Goal: Task Accomplishment & Management: Complete application form

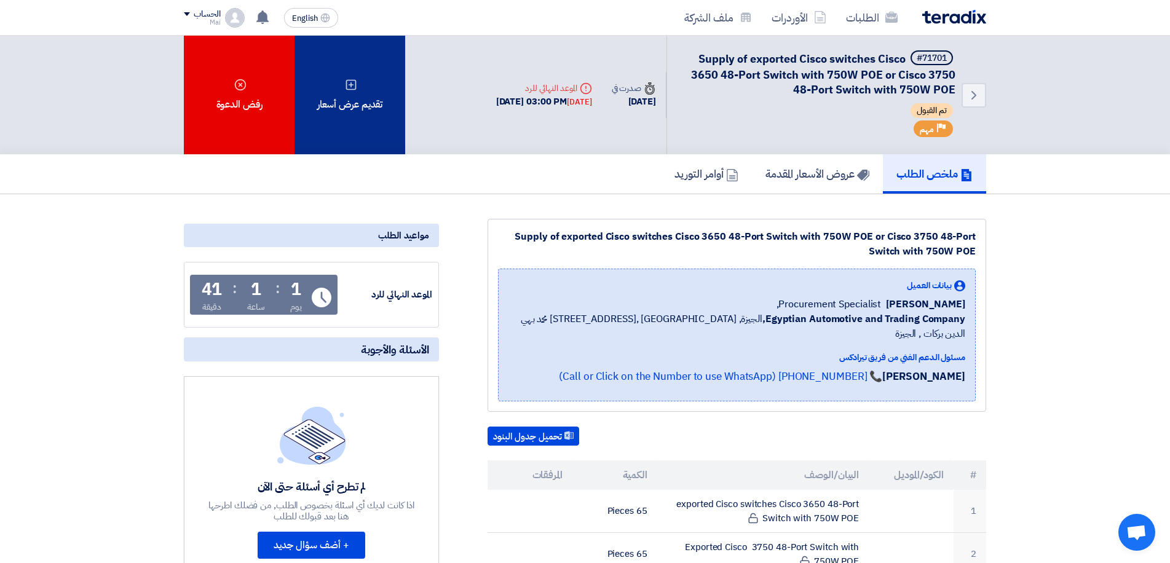
click at [367, 106] on div "تقديم عرض أسعار" at bounding box center [350, 95] width 111 height 119
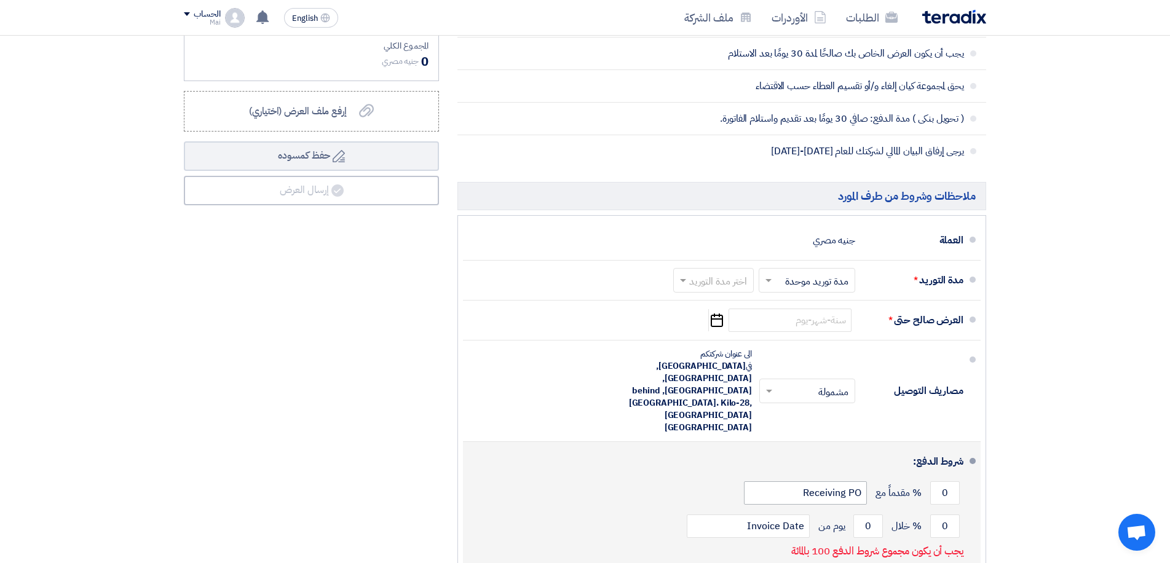
scroll to position [676, 0]
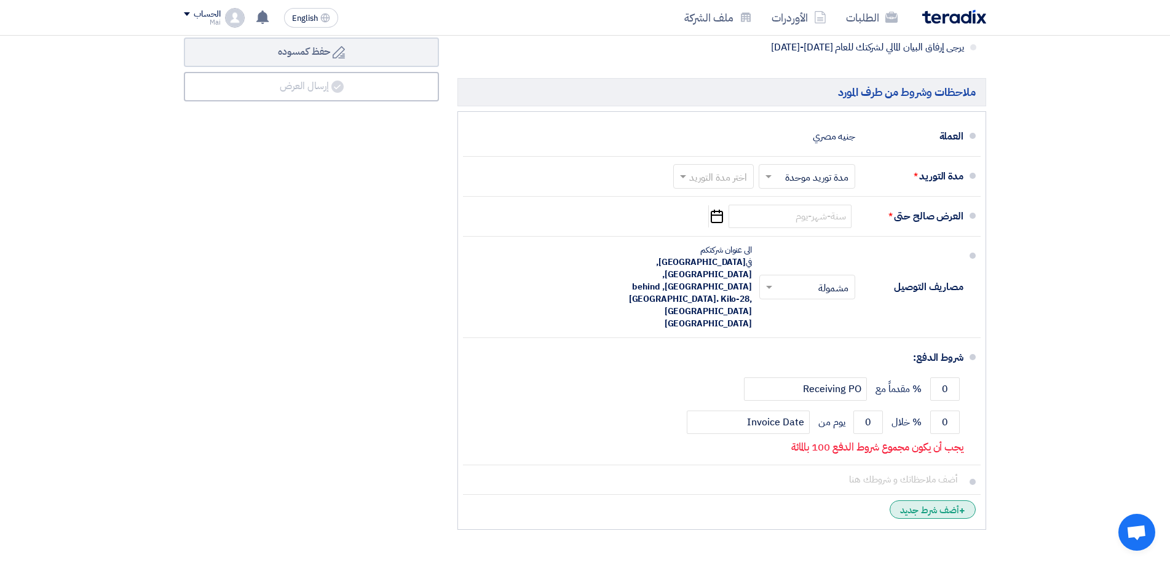
click at [904, 501] on div "+ أضف شرط جديد" at bounding box center [933, 510] width 86 height 18
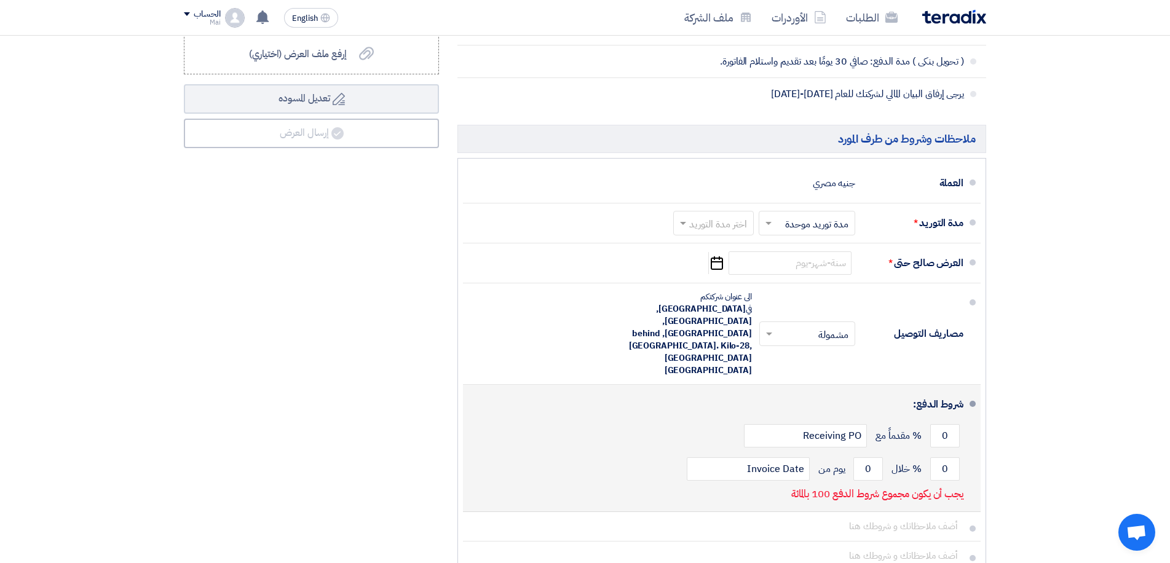
scroll to position [553, 0]
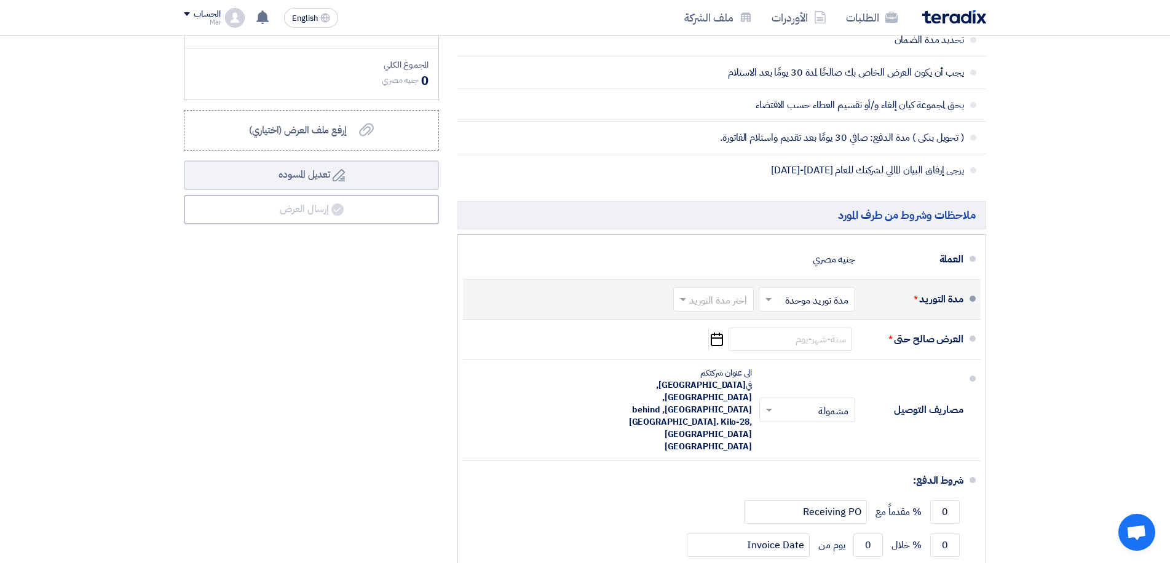
click at [846, 305] on input "text" at bounding box center [804, 300] width 90 height 18
click at [844, 347] on span "مدة توريد موحدة" at bounding box center [819, 348] width 65 height 15
click at [692, 296] on input "text" at bounding box center [711, 300] width 74 height 18
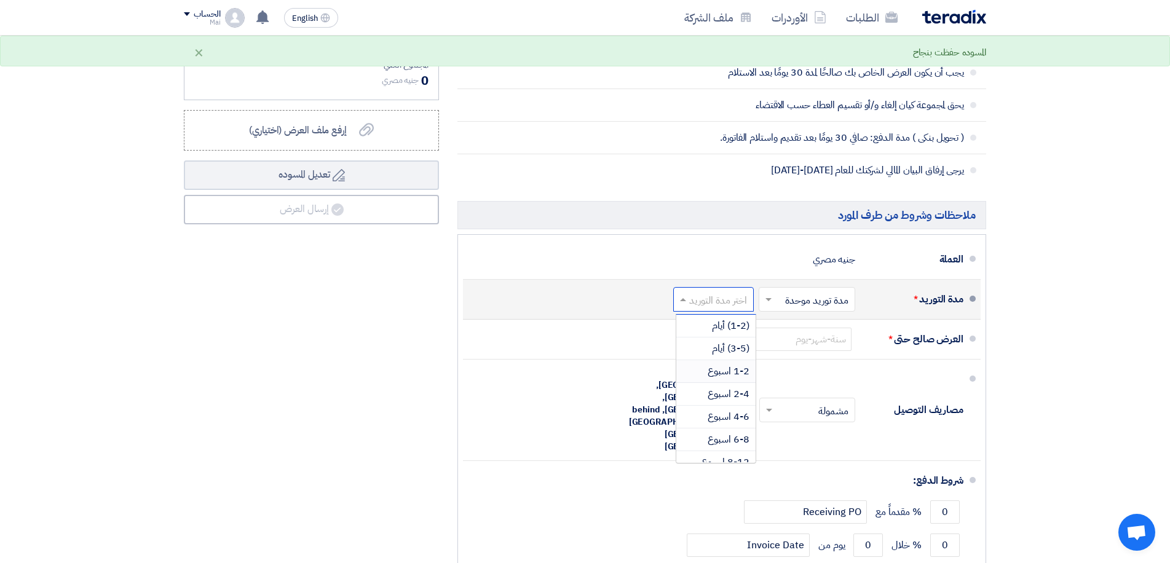
click at [735, 379] on div "1-2 اسبوع" at bounding box center [715, 371] width 79 height 23
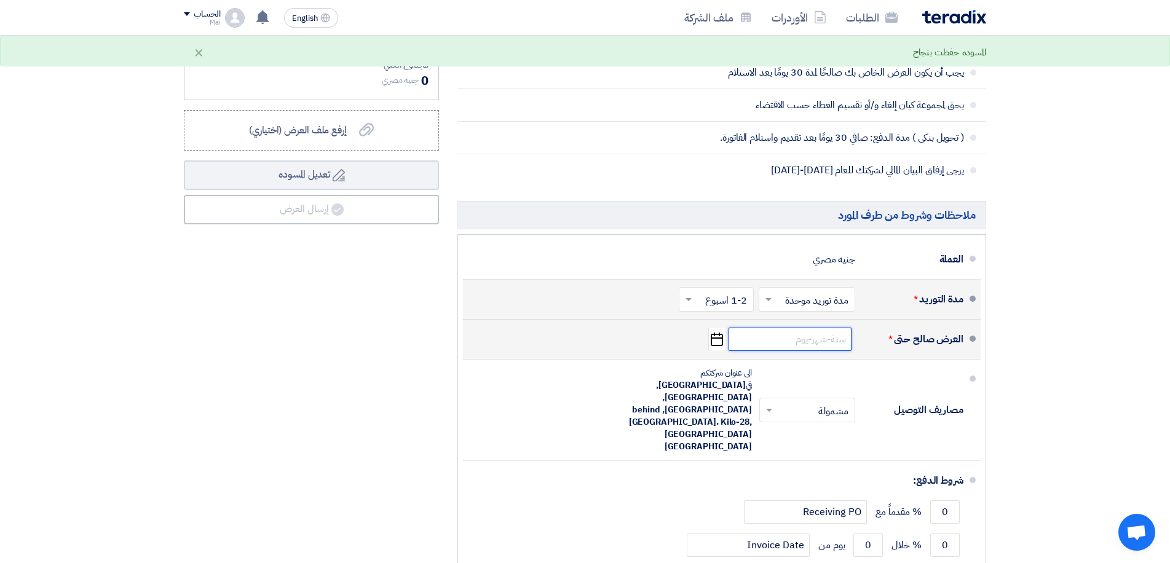
click at [810, 339] on input at bounding box center [790, 339] width 123 height 23
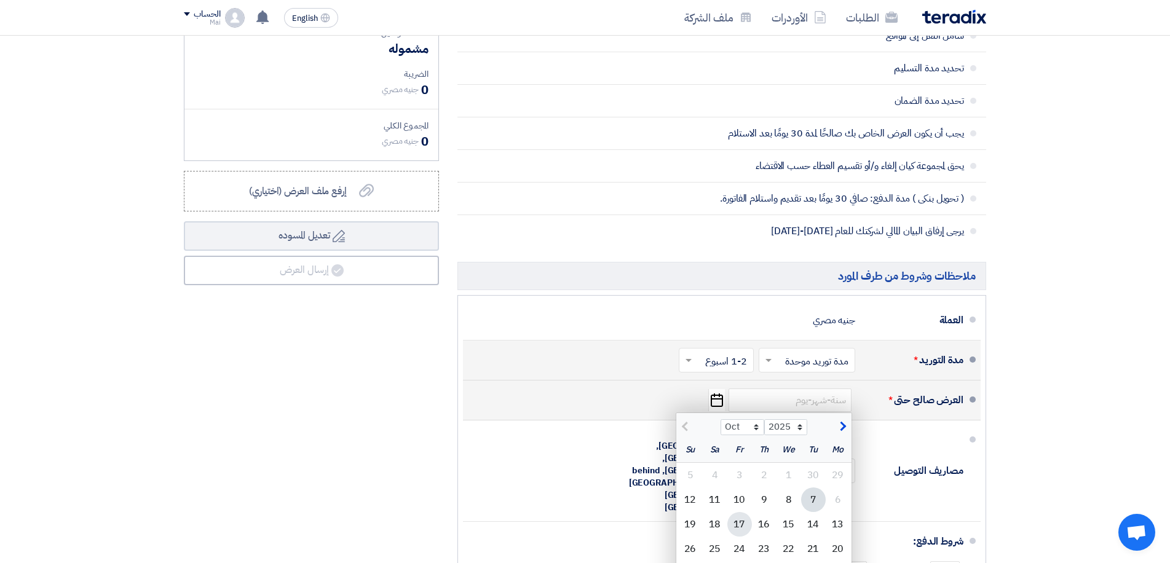
scroll to position [615, 0]
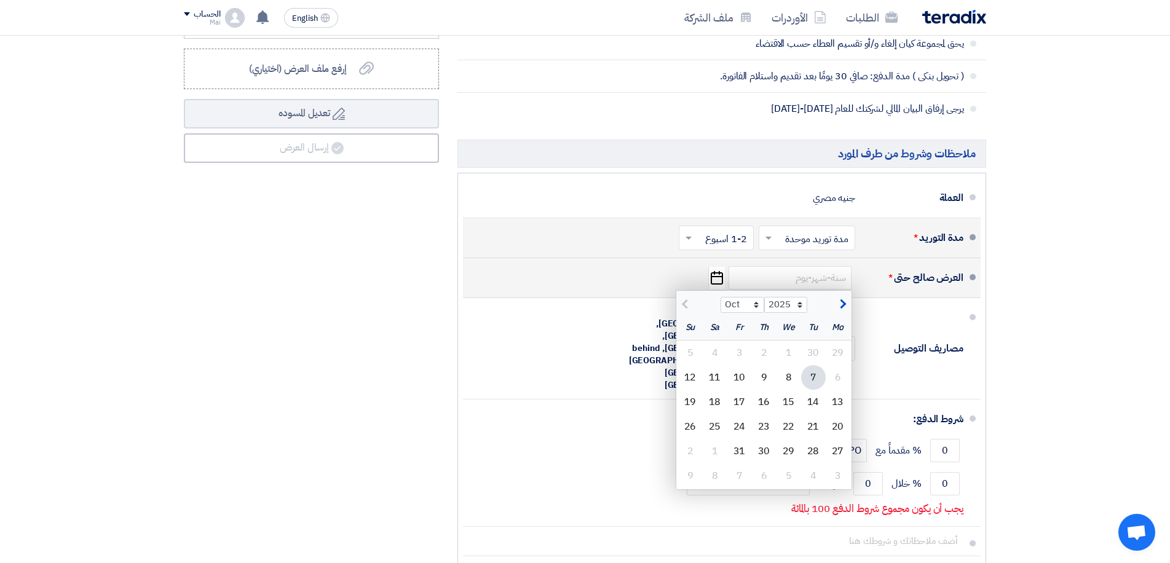
click at [838, 305] on span "button" at bounding box center [841, 305] width 7 height 14
select select "11"
click at [764, 381] on div "6" at bounding box center [764, 377] width 25 height 25
type input "[DATE]"
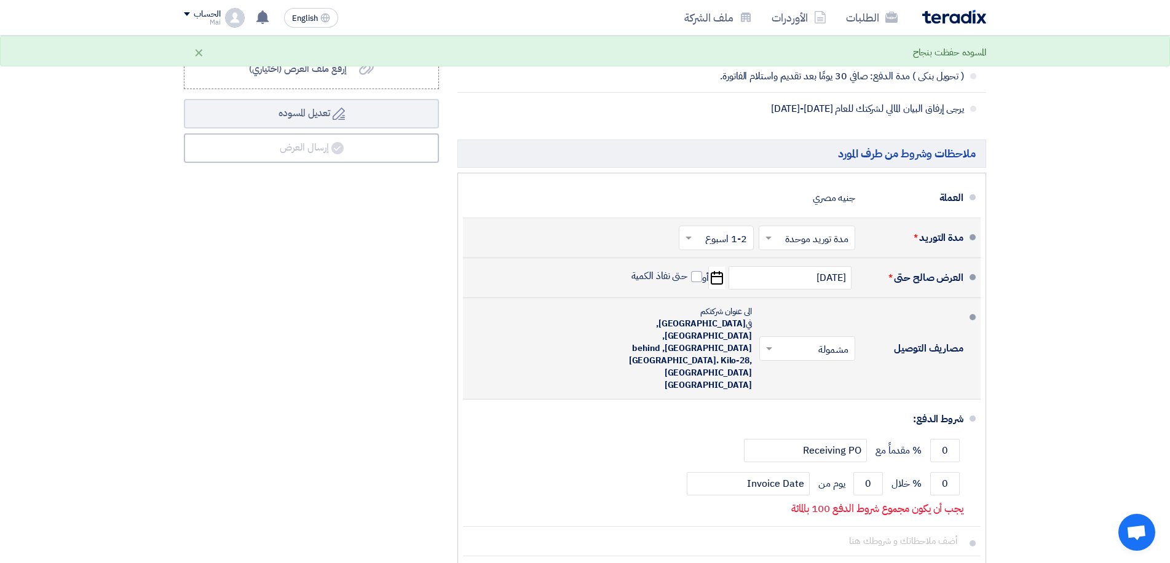
click at [772, 343] on span at bounding box center [767, 349] width 15 height 12
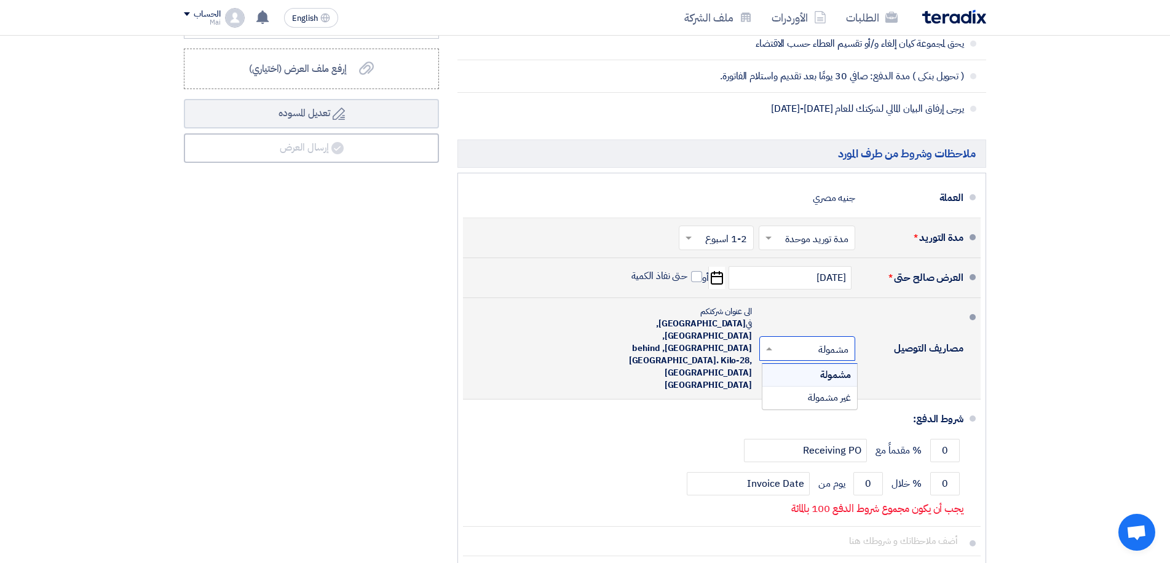
click at [818, 364] on div "مشمولة" at bounding box center [810, 375] width 95 height 23
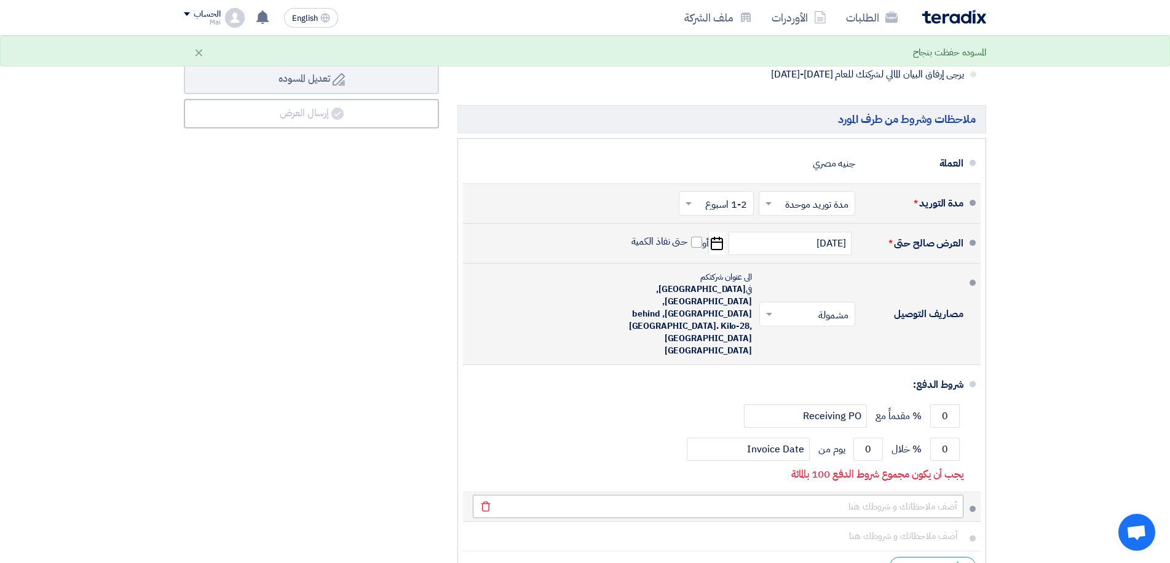
scroll to position [738, 0]
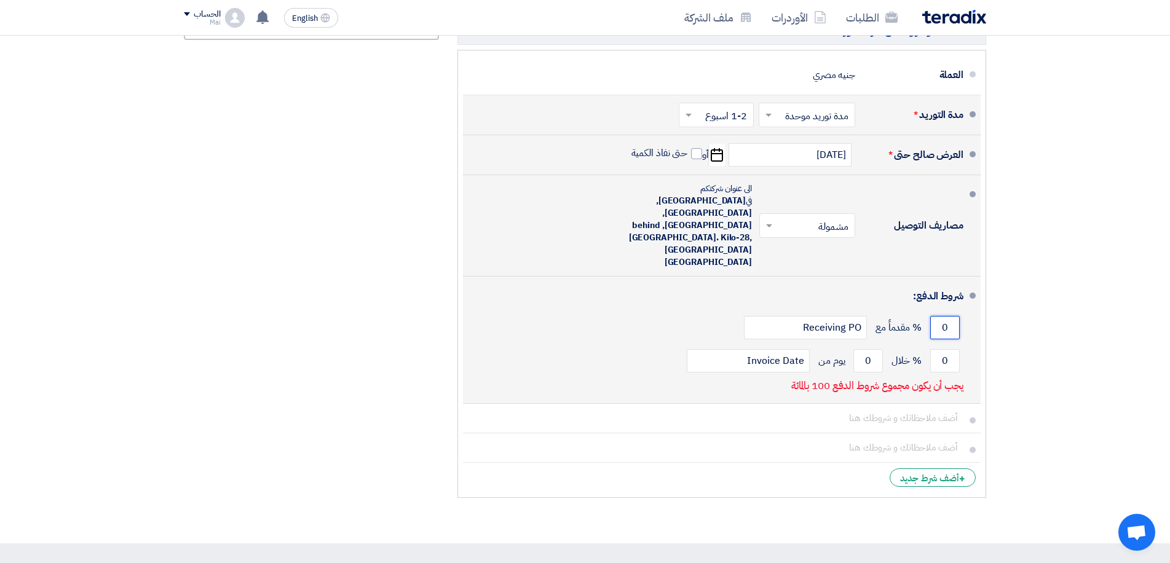
click at [946, 316] on input "0" at bounding box center [945, 327] width 30 height 23
drag, startPoint x: 946, startPoint y: 293, endPoint x: 932, endPoint y: 293, distance: 14.1
click at [932, 316] on input "0" at bounding box center [945, 327] width 30 height 23
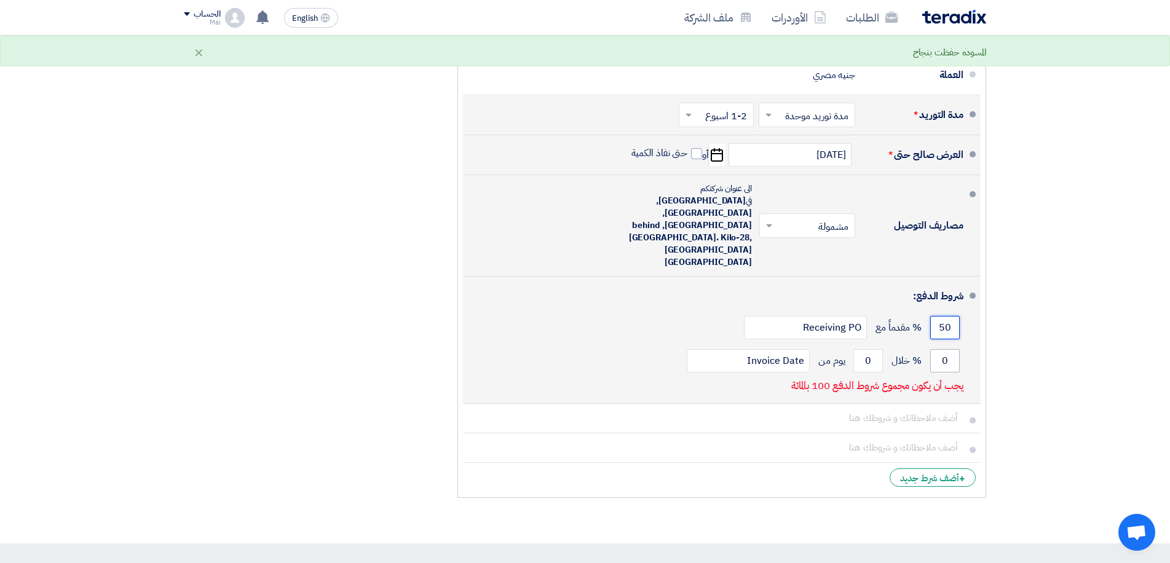
type input "50"
click at [951, 349] on input "0" at bounding box center [945, 360] width 30 height 23
type input "50"
click at [870, 349] on input "0" at bounding box center [869, 360] width 30 height 23
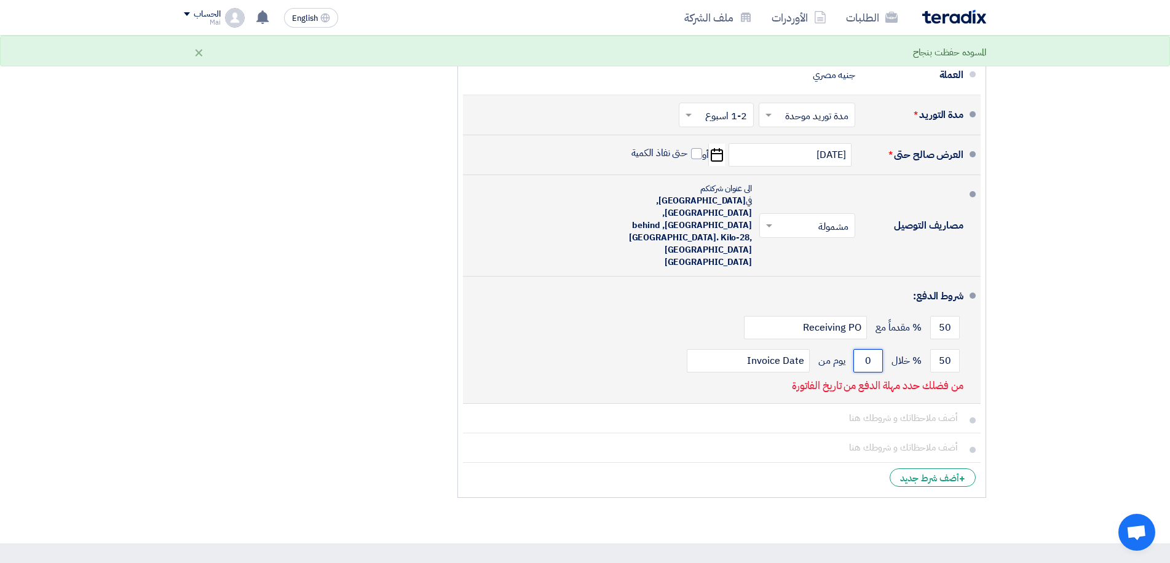
click at [870, 349] on input "0" at bounding box center [869, 360] width 30 height 23
click at [862, 349] on input "0" at bounding box center [869, 360] width 30 height 23
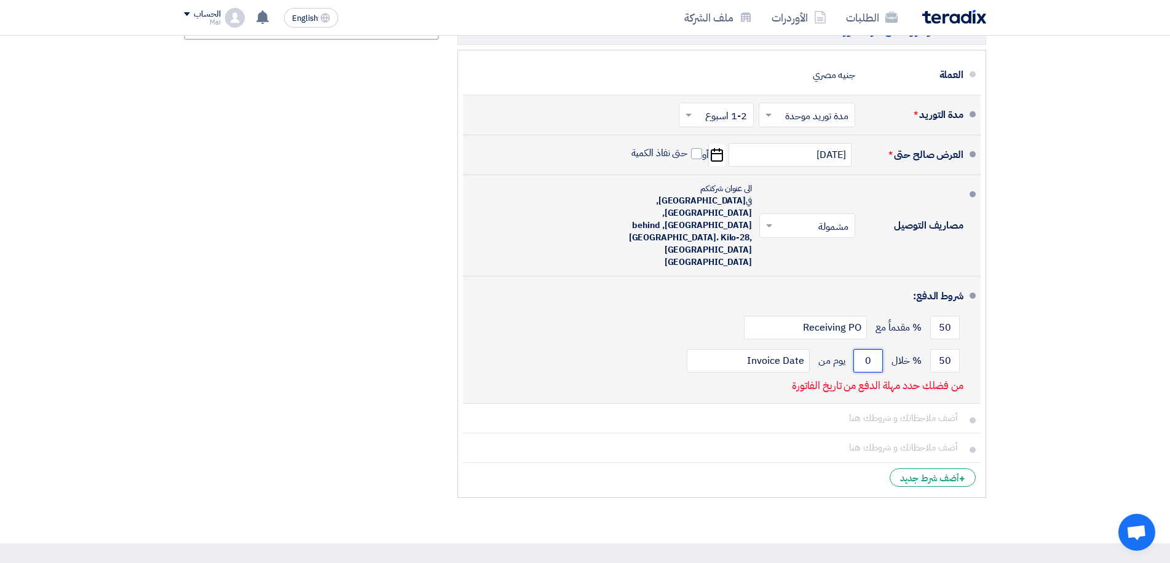
drag, startPoint x: 871, startPoint y: 325, endPoint x: 860, endPoint y: 325, distance: 11.1
click at [860, 349] on input "0" at bounding box center [869, 360] width 30 height 23
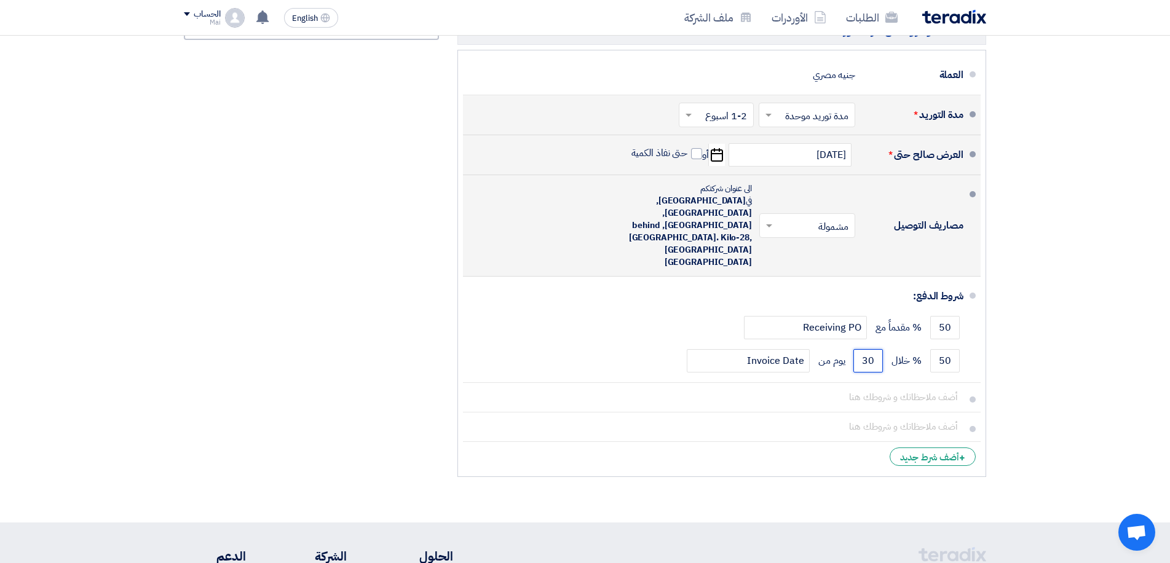
type input "30"
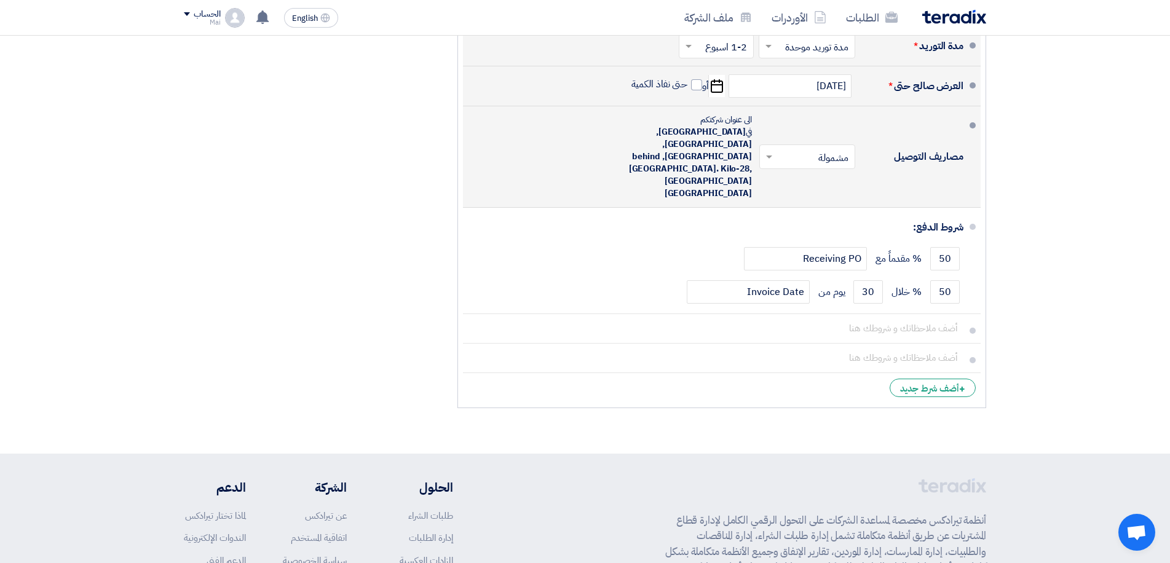
scroll to position [861, 0]
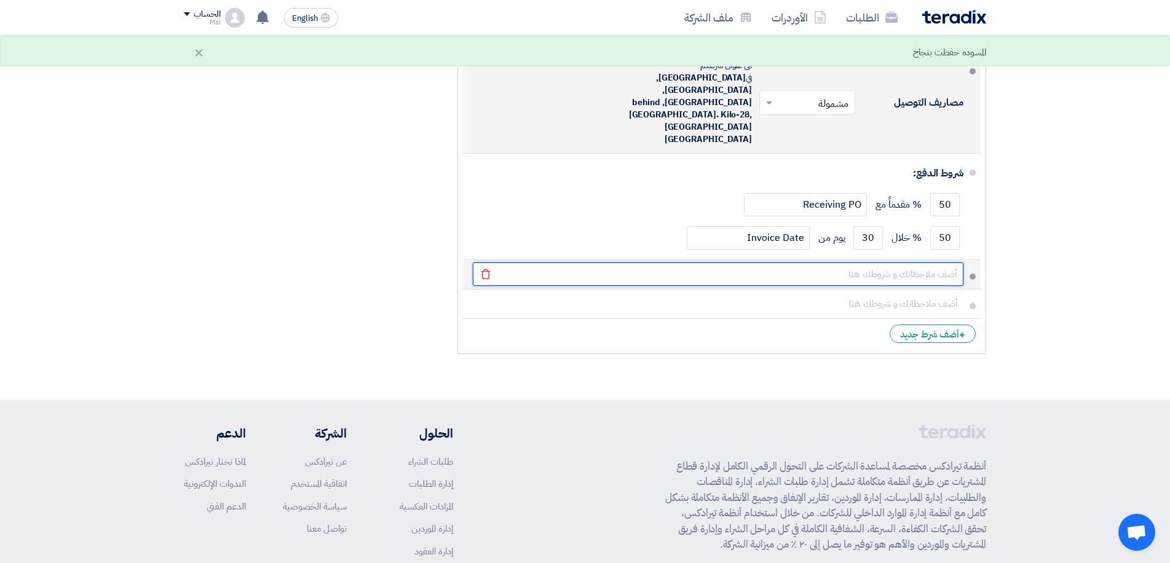
click at [916, 263] on input "text" at bounding box center [718, 274] width 491 height 23
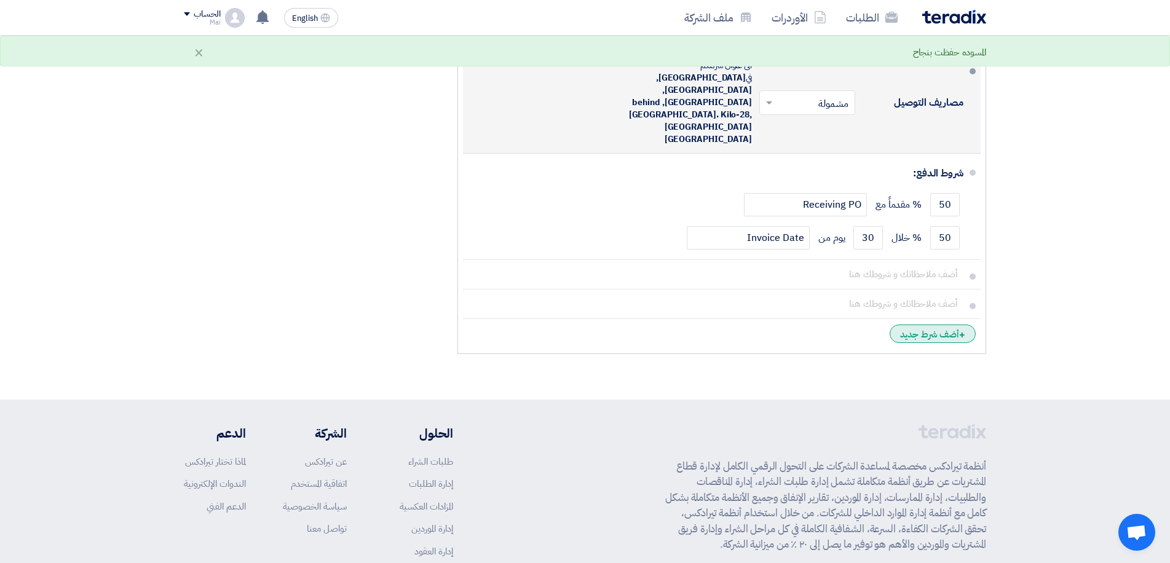
click at [924, 325] on div "+ أضف شرط جديد" at bounding box center [933, 334] width 86 height 18
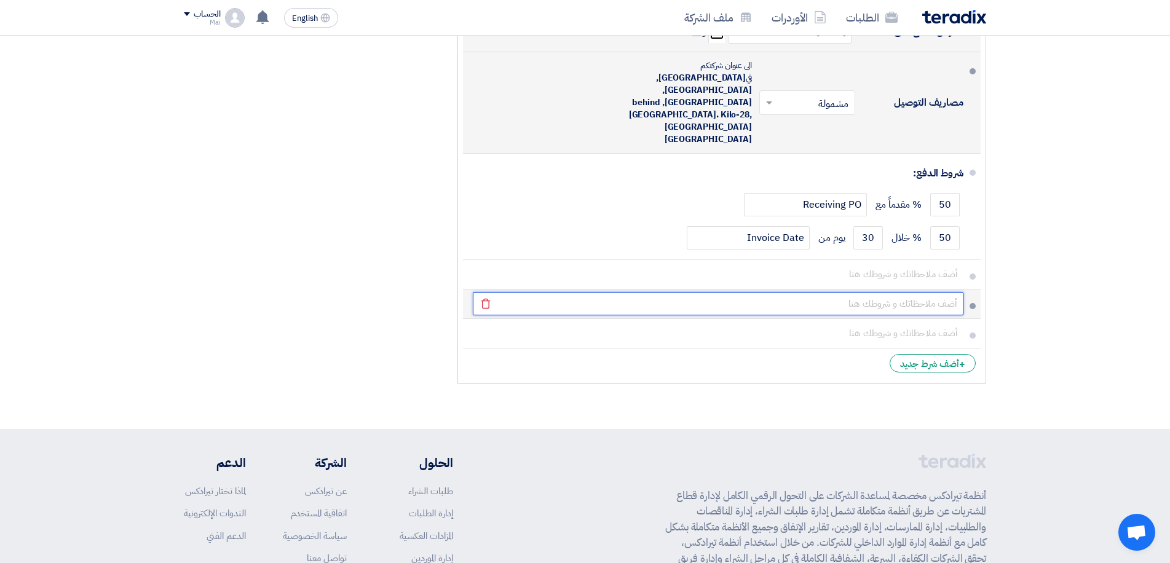
click at [939, 292] on input "text" at bounding box center [718, 303] width 491 height 23
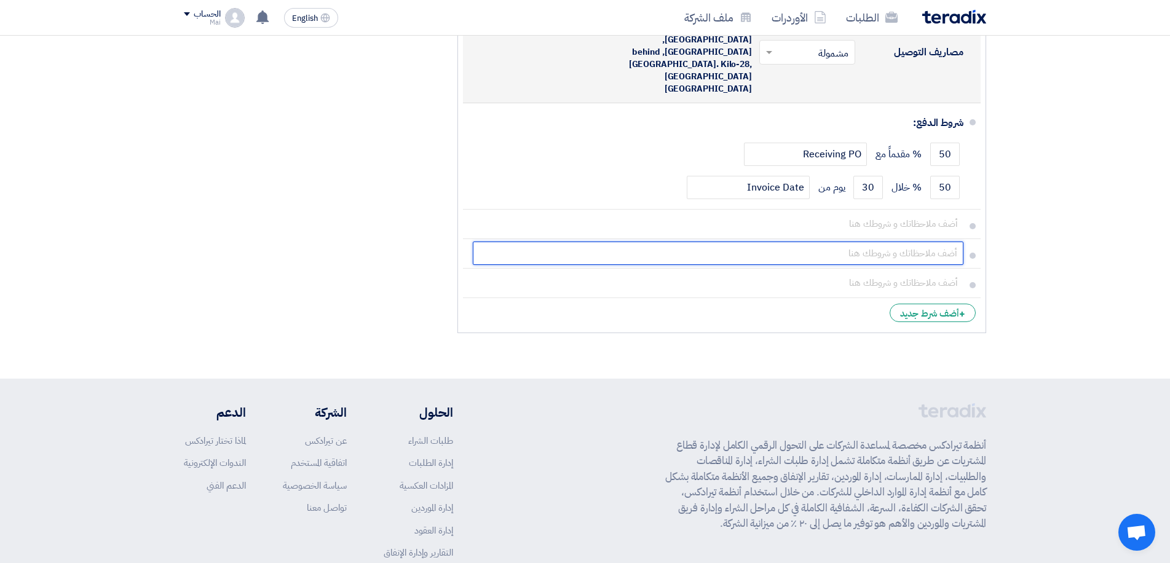
scroll to position [972, 0]
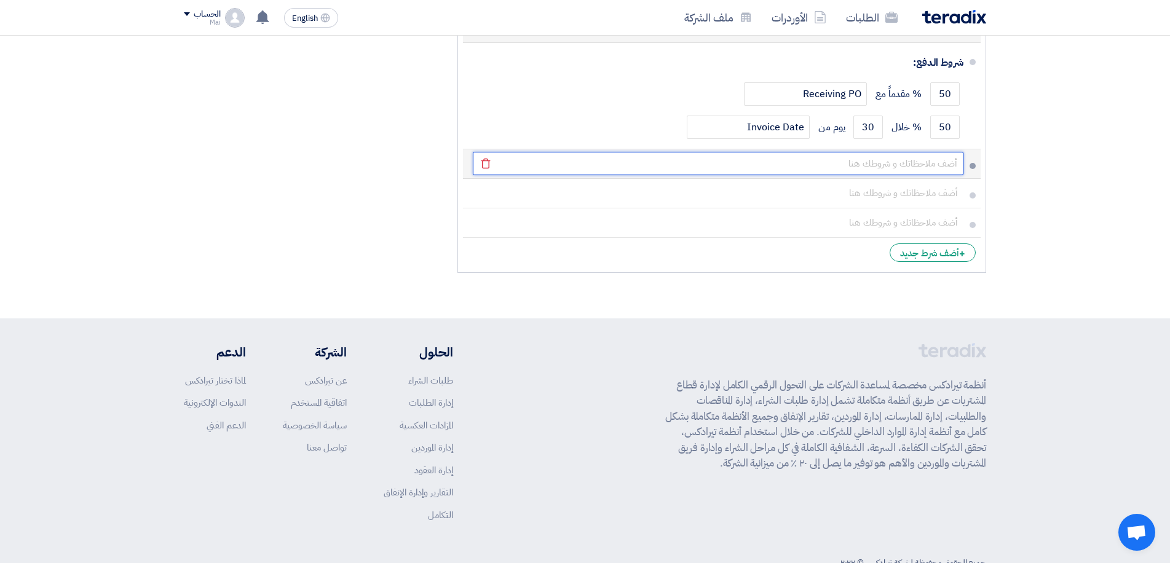
click at [813, 152] on input "text" at bounding box center [718, 163] width 491 height 23
paste input "Model: C3850 Description: 48 Port 1G POE with dual PSU 750W and uplink 4 port 1…"
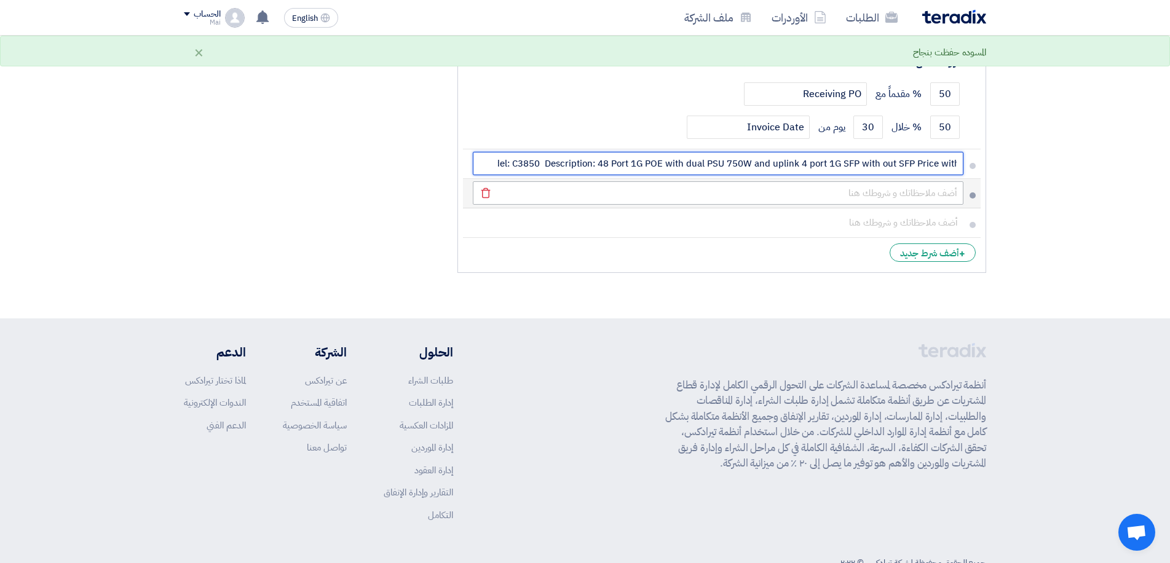
type input "Model: C3850 Description: 48 Port 1G POE with dual PSU 750W and uplink 4 port 1…"
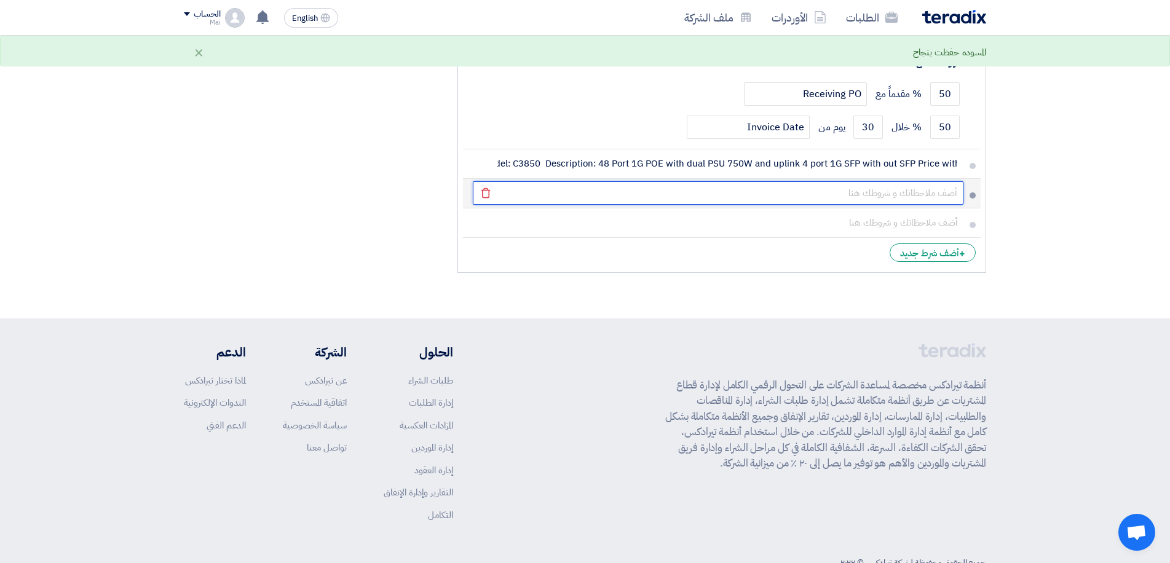
click at [704, 181] on input "text" at bounding box center [718, 192] width 491 height 23
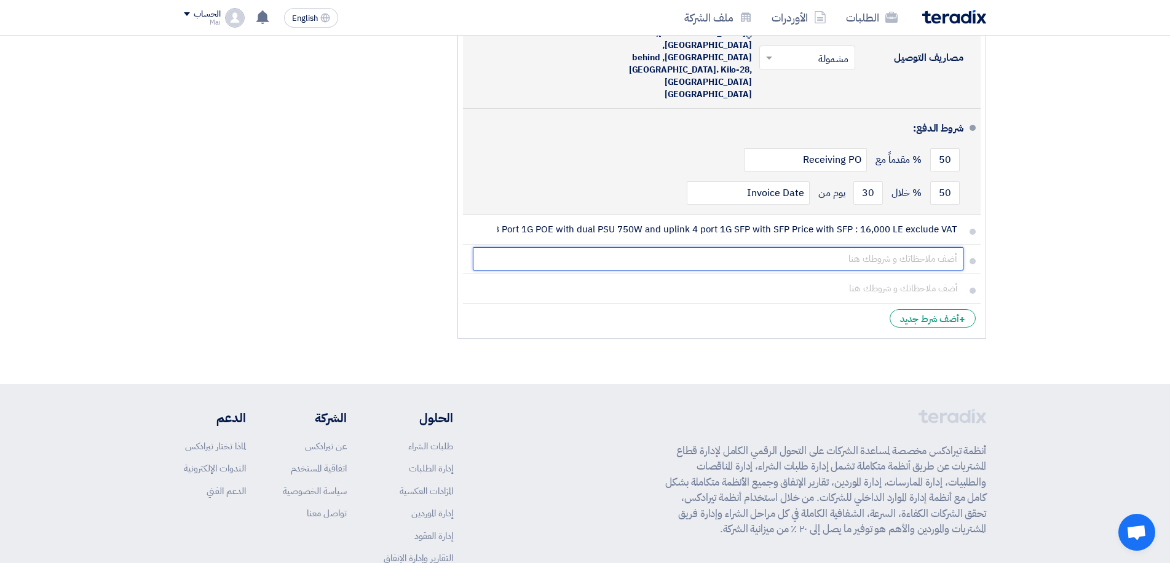
scroll to position [910, 0]
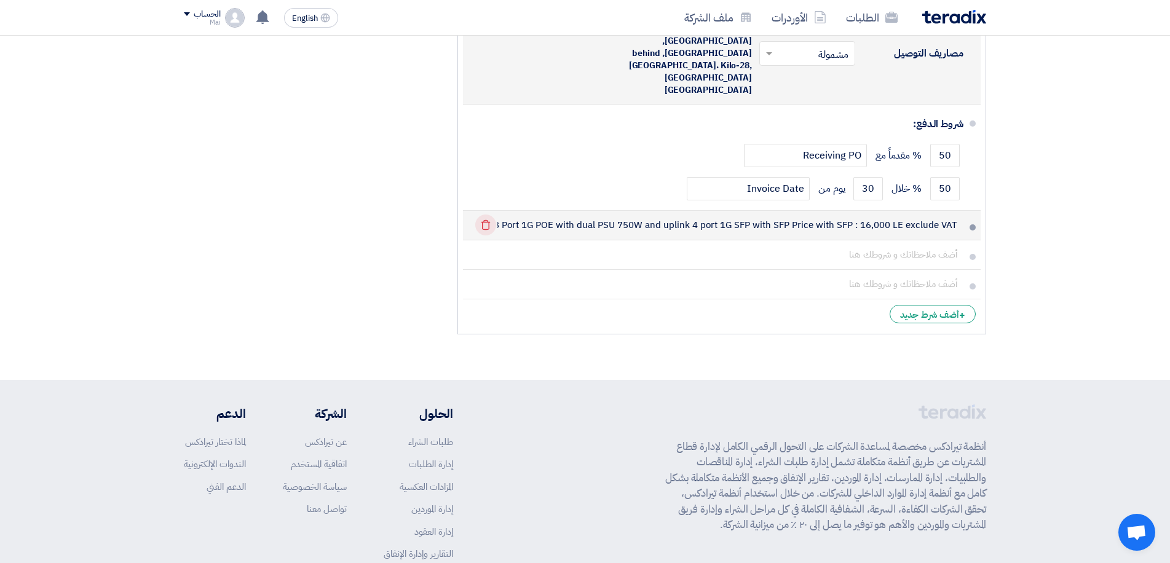
click at [488, 215] on icon "Delete" at bounding box center [485, 225] width 21 height 21
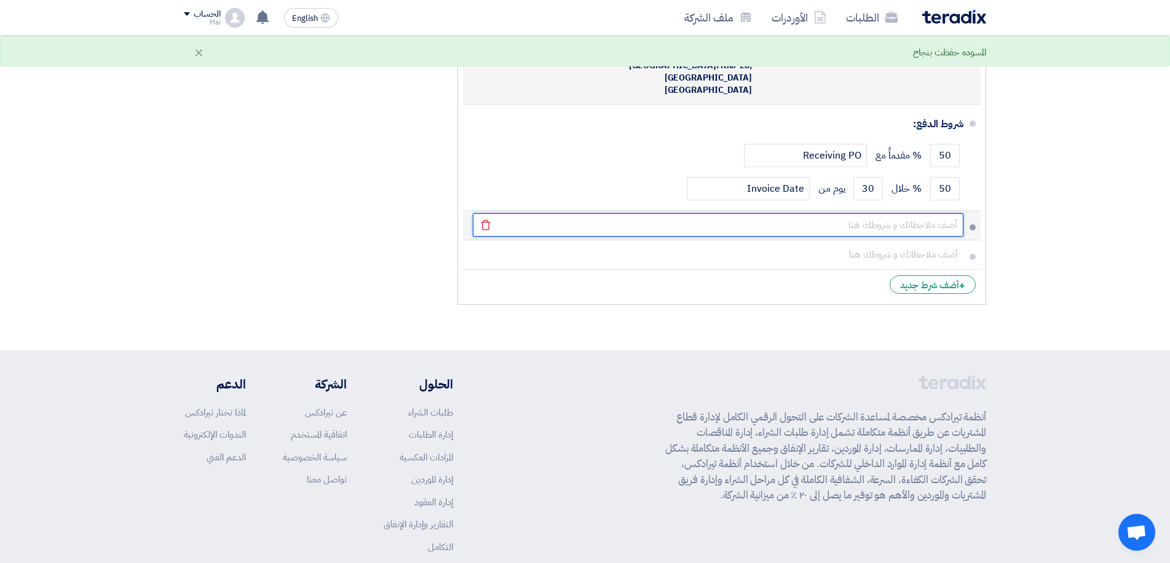
click at [849, 213] on input "text" at bounding box center [718, 224] width 491 height 23
paste input "Model: C3850 Description: 48 Port 1G POE with dual PSU 750W and uplink 4 port 1…"
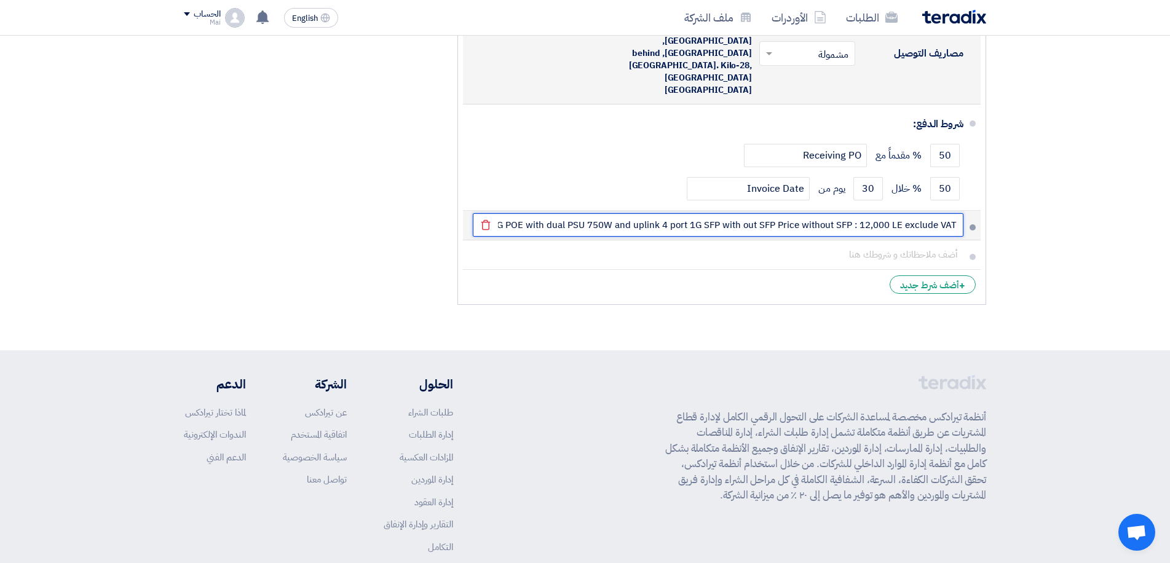
scroll to position [0, -148]
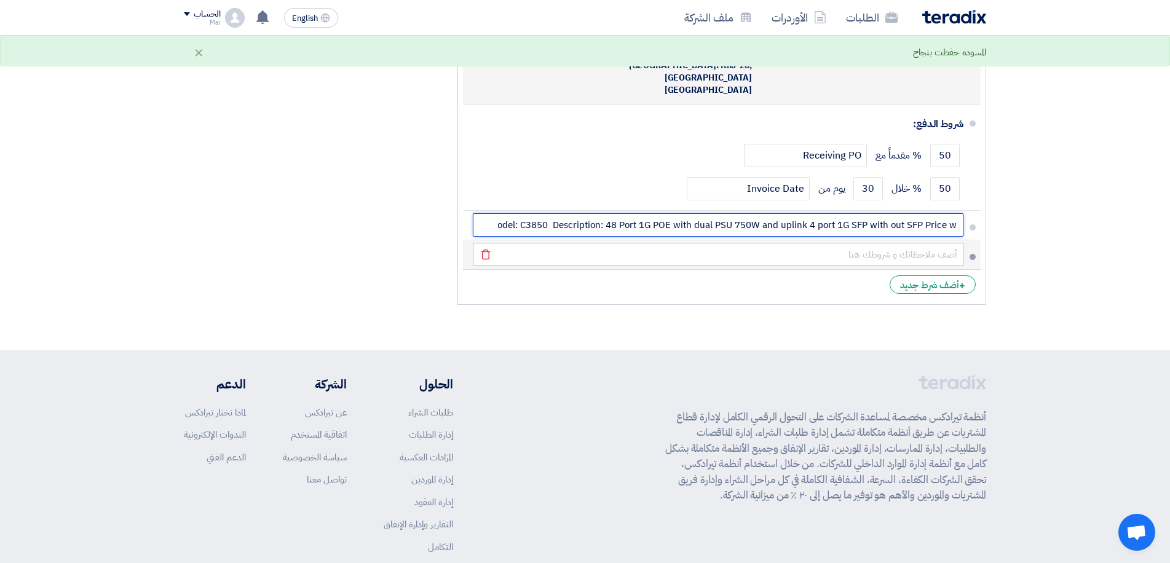
type input "Model: C3850 Description: 48 Port 1G POE with dual PSU 750W and uplink 4 port 1…"
click at [847, 243] on input "text" at bounding box center [718, 254] width 491 height 23
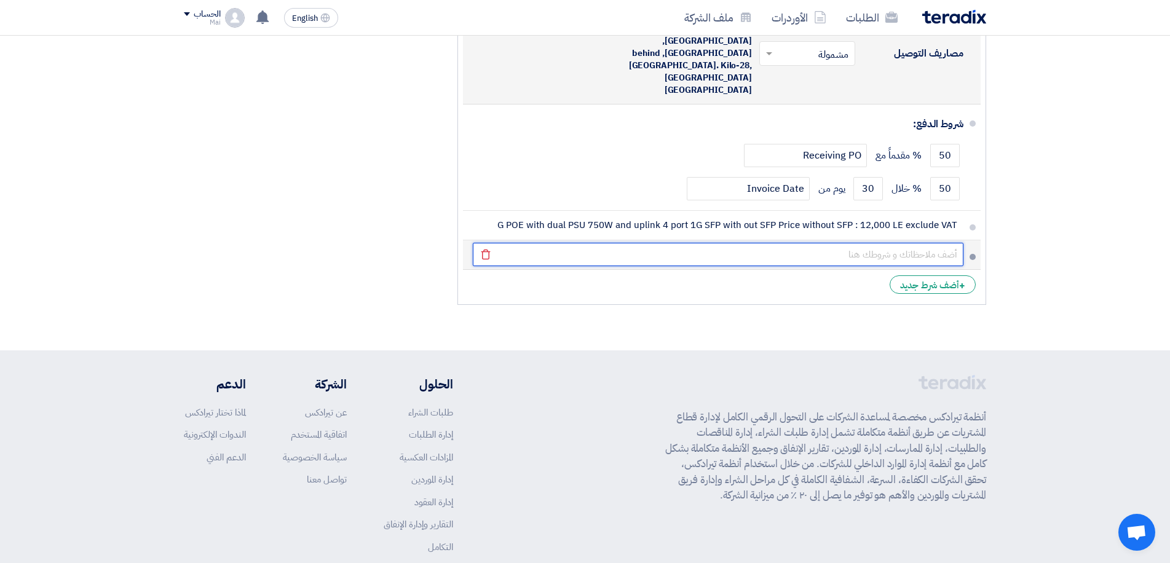
click at [812, 243] on input "text" at bounding box center [718, 254] width 491 height 23
paste input "Model: C3850 Description: 48 Port 1G POE with dual PSU 750W and uplink 4 port 1…"
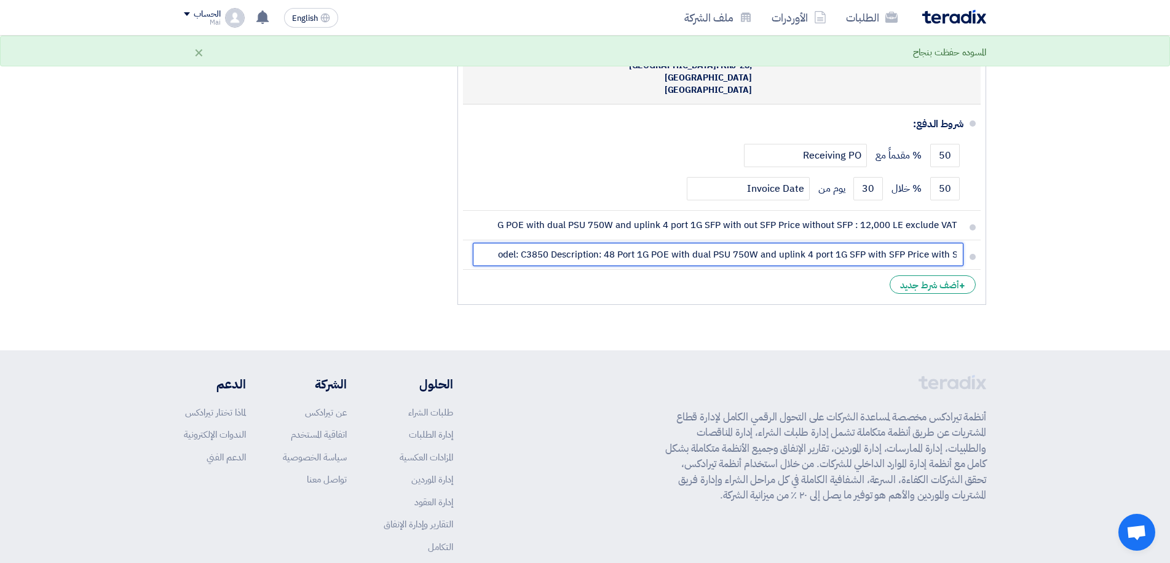
type input "Model: C3850 Description: 48 Port 1G POE with dual PSU 750W and uplink 4 port 1…"
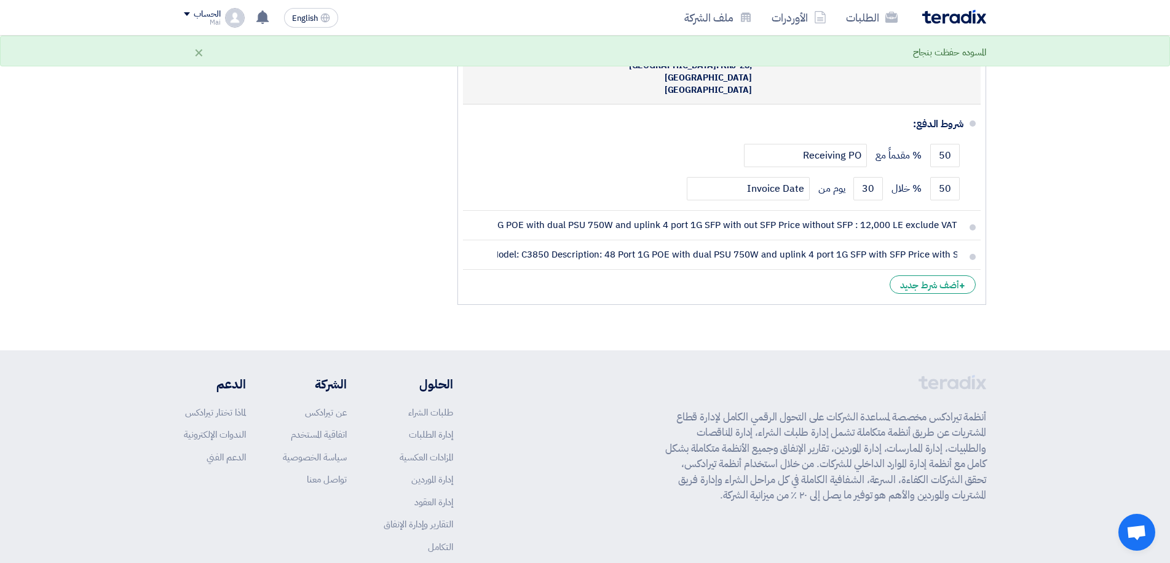
click at [732, 270] on li "+ أضف شرط جديد" at bounding box center [722, 285] width 518 height 30
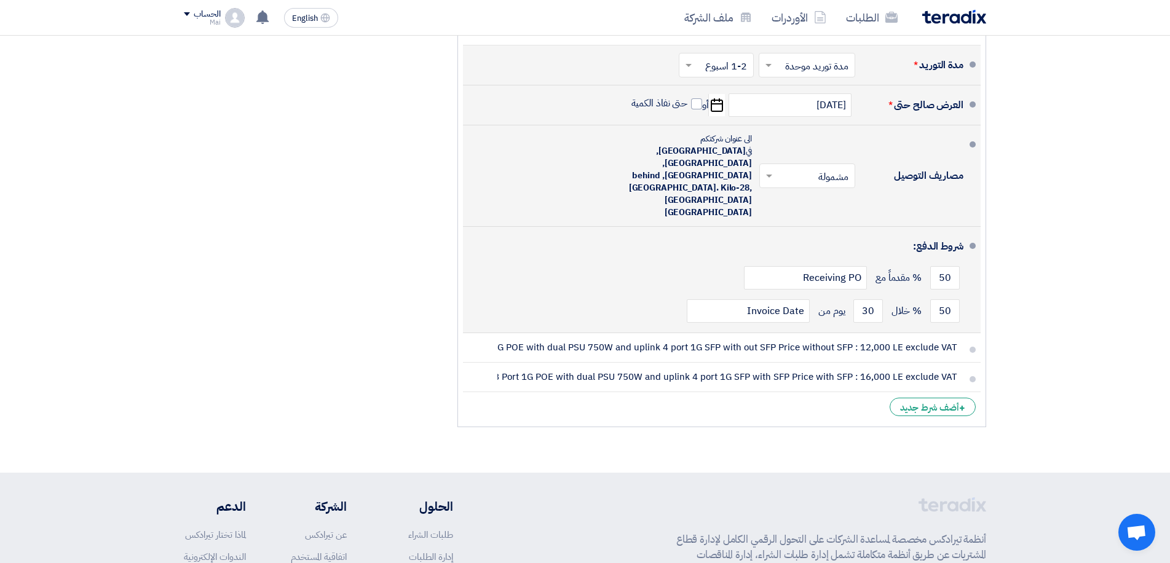
scroll to position [799, 0]
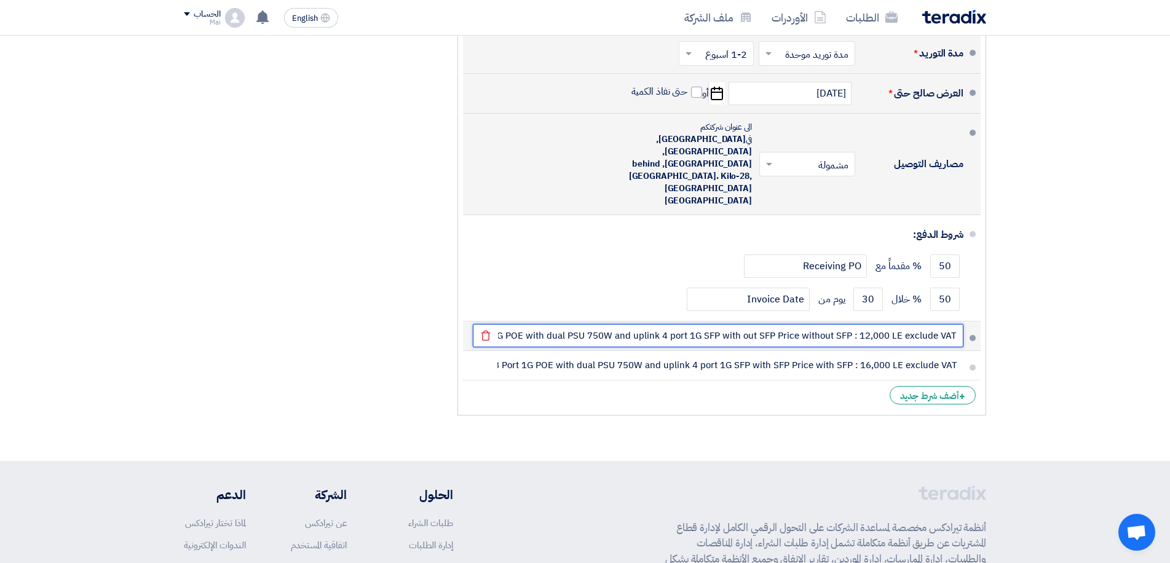
click at [905, 324] on input "Model: C3850 Description: 48 Port 1G POE with dual PSU 750W and uplink 4 port 1…" at bounding box center [718, 335] width 491 height 23
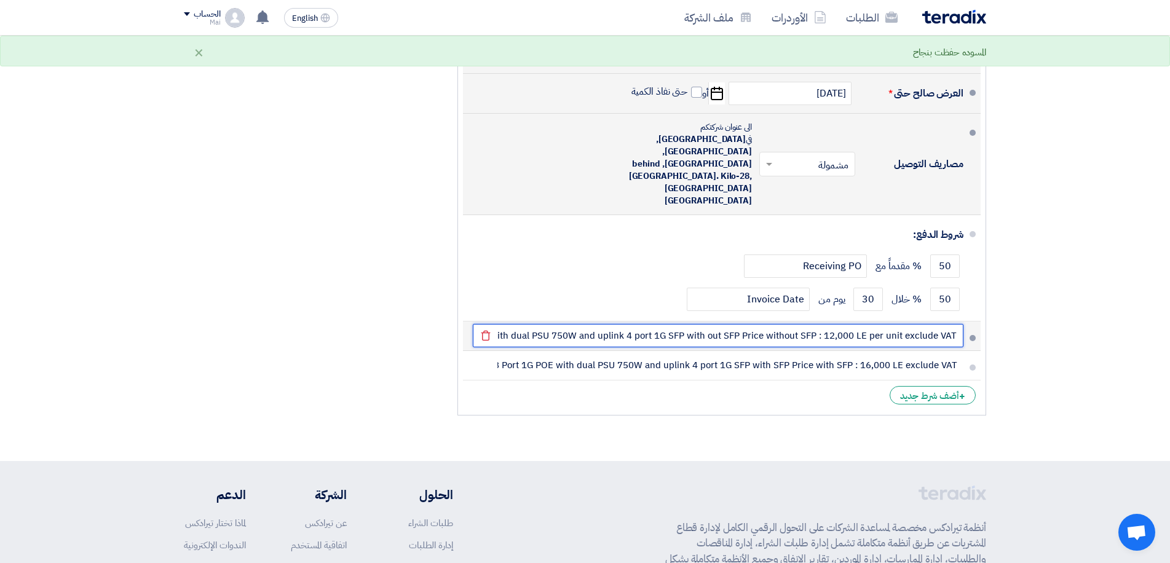
drag, startPoint x: 904, startPoint y: 298, endPoint x: 873, endPoint y: 298, distance: 31.4
click at [873, 324] on input "Model: C3850 Description: 48 Port 1G POE with dual PSU 750W and uplink 4 port 1…" at bounding box center [718, 335] width 491 height 23
type input "Model: C3850 Description: 48 Port 1G POE with dual PSU 750W and uplink 4 port 1…"
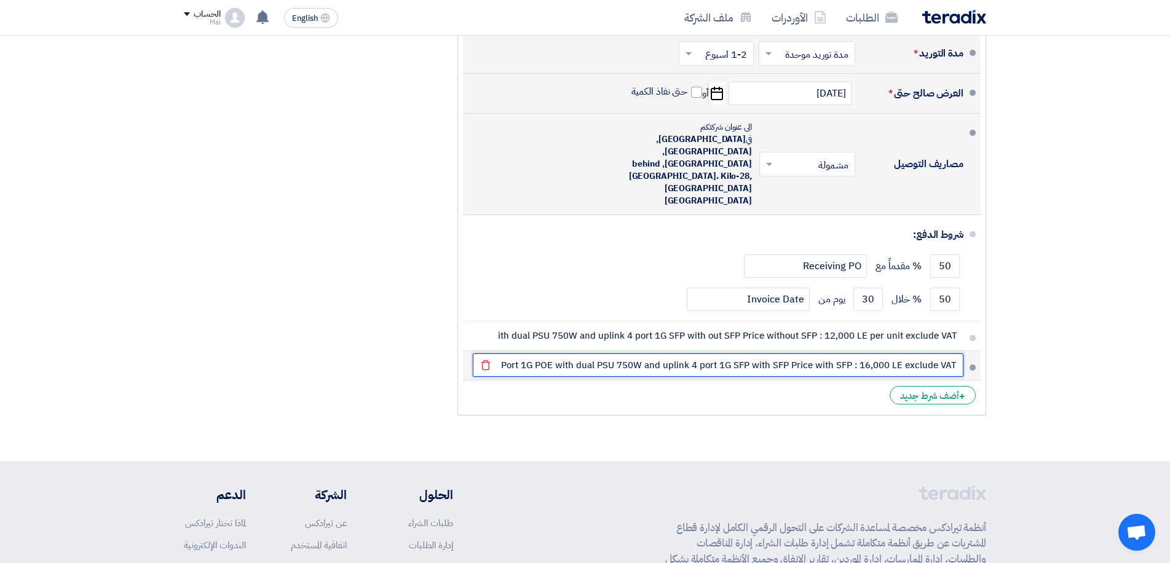
click at [902, 354] on input "Model: C3850 Description: 48 Port 1G POE with dual PSU 750W and uplink 4 port 1…" at bounding box center [718, 365] width 491 height 23
paste input "per unit"
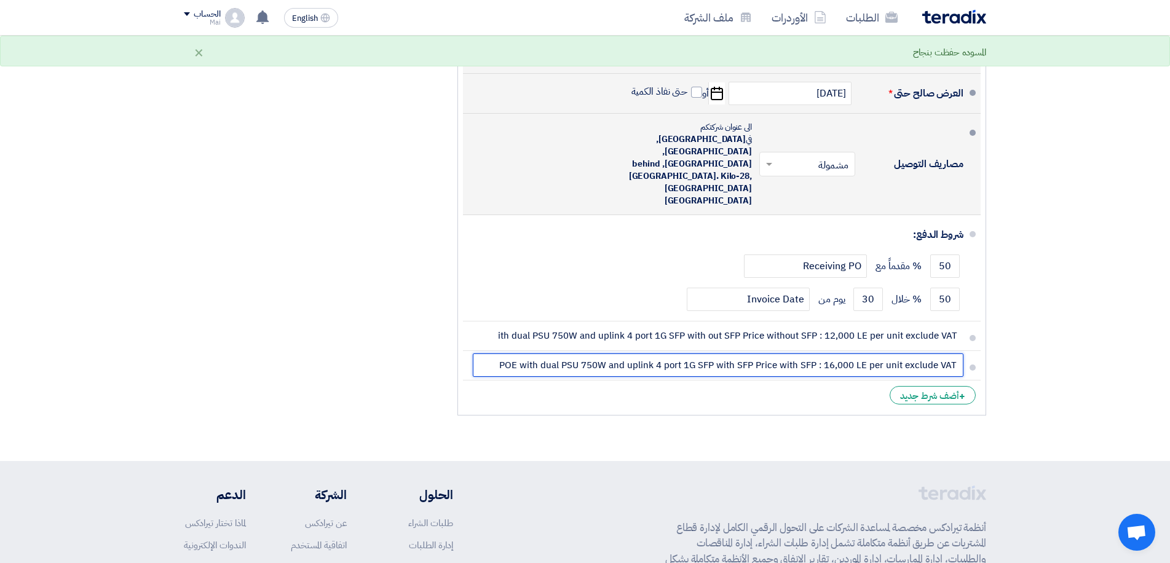
type input "Model: C3850 Description: 48 Port 1G POE with dual PSU 750W and uplink 4 port 1…"
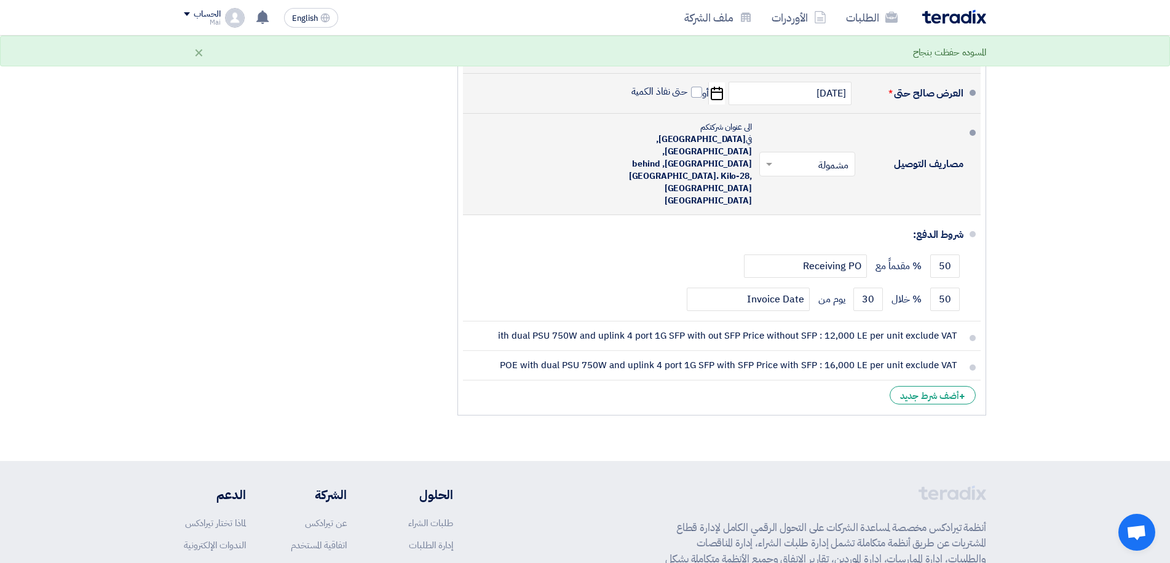
click at [660, 380] on div "ملاحظات وشروط من طرف المشتري سعر الوحدة لكل عنصر/نشاط شامل النقل إلى المواقع تح…" at bounding box center [721, 32] width 547 height 779
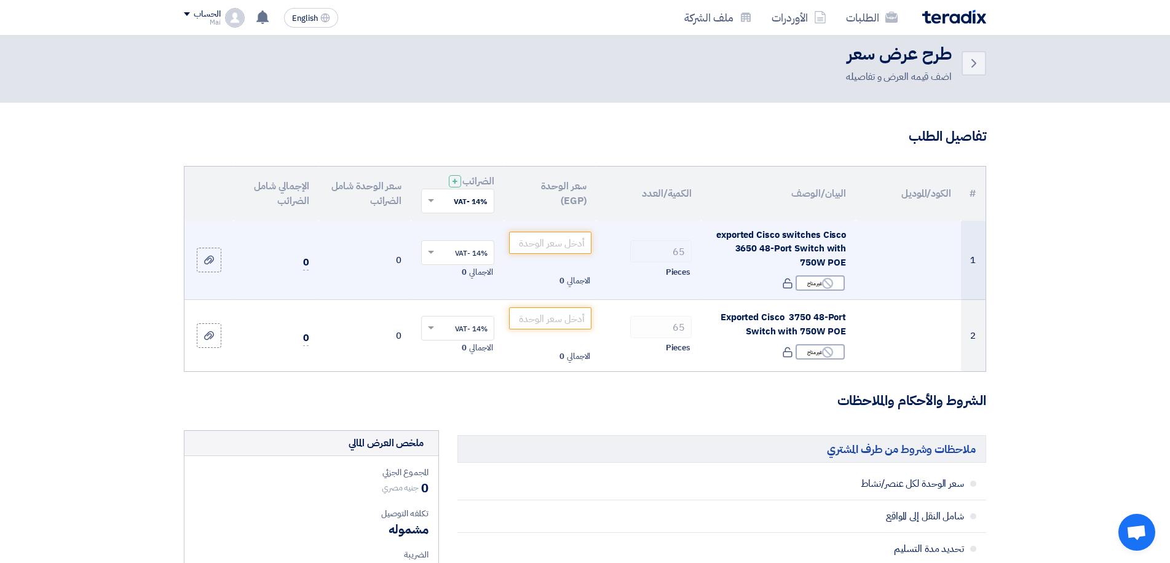
scroll to position [0, 0]
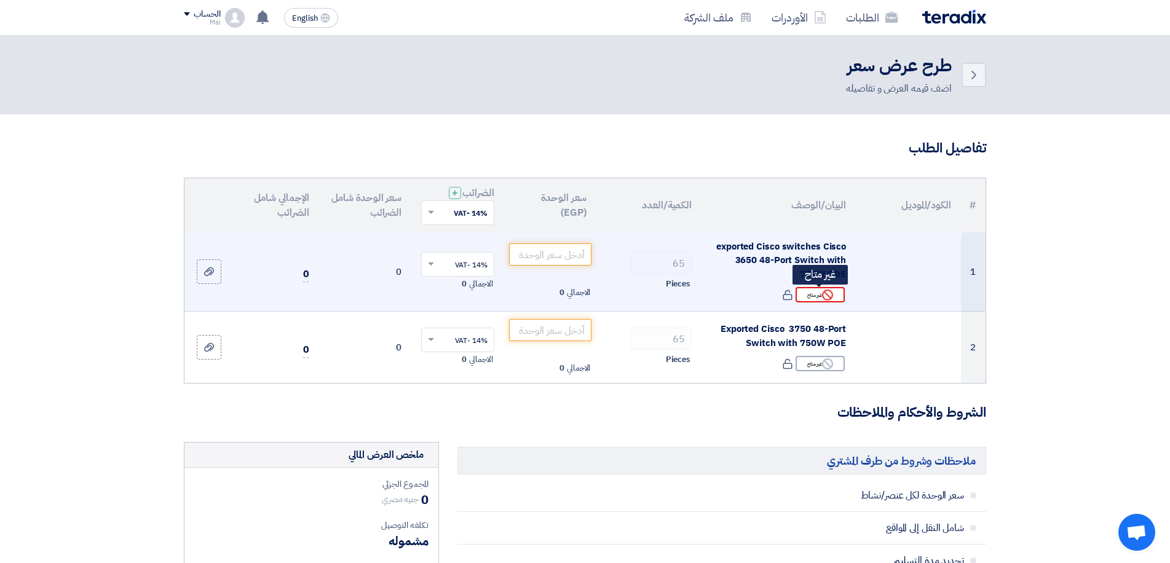
click at [830, 295] on icon "Reject" at bounding box center [827, 295] width 11 height 11
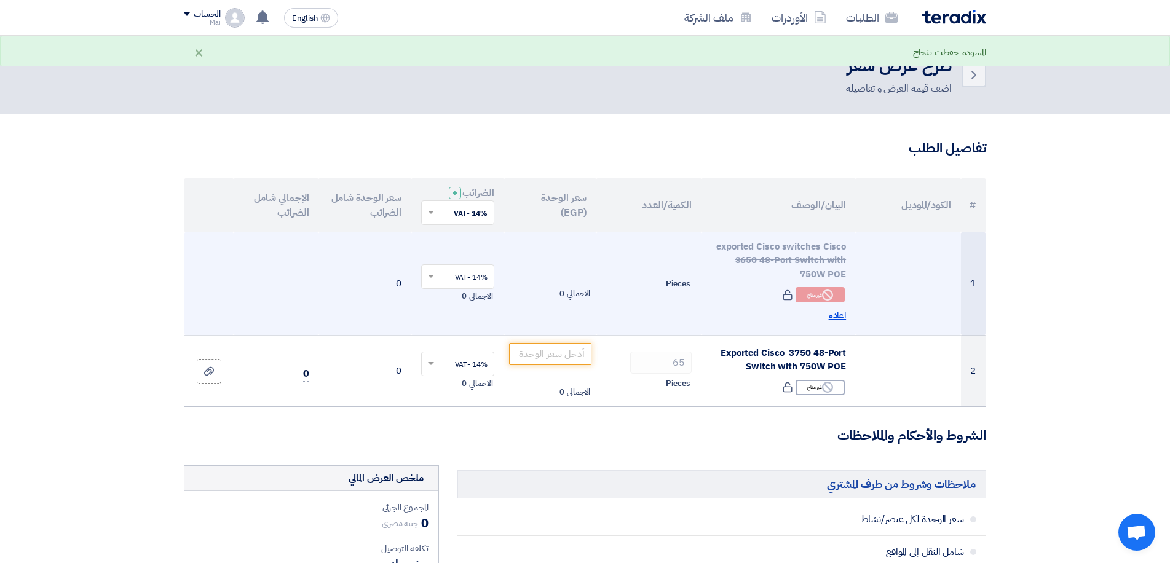
click at [834, 315] on span "اعاده" at bounding box center [838, 316] width 18 height 14
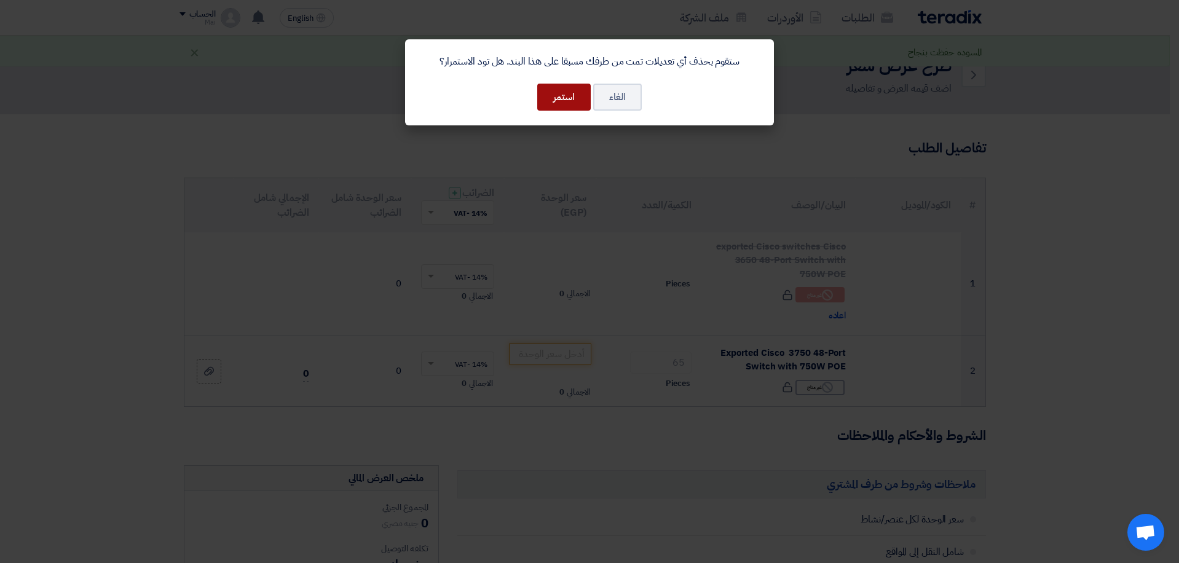
click at [573, 94] on button "استمر" at bounding box center [564, 97] width 54 height 27
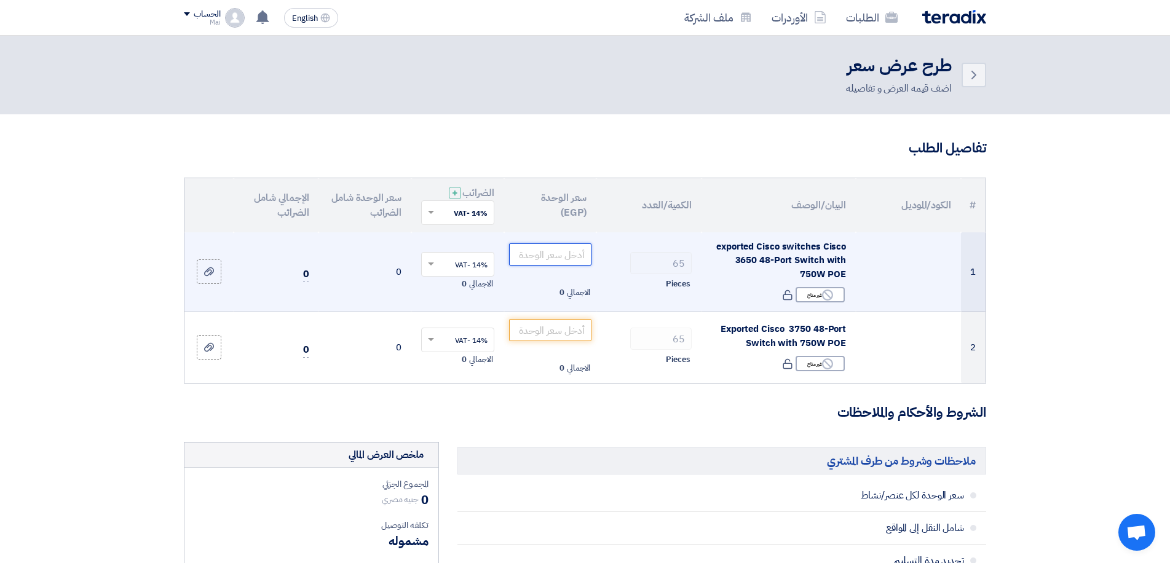
click at [568, 261] on input "number" at bounding box center [550, 255] width 83 height 22
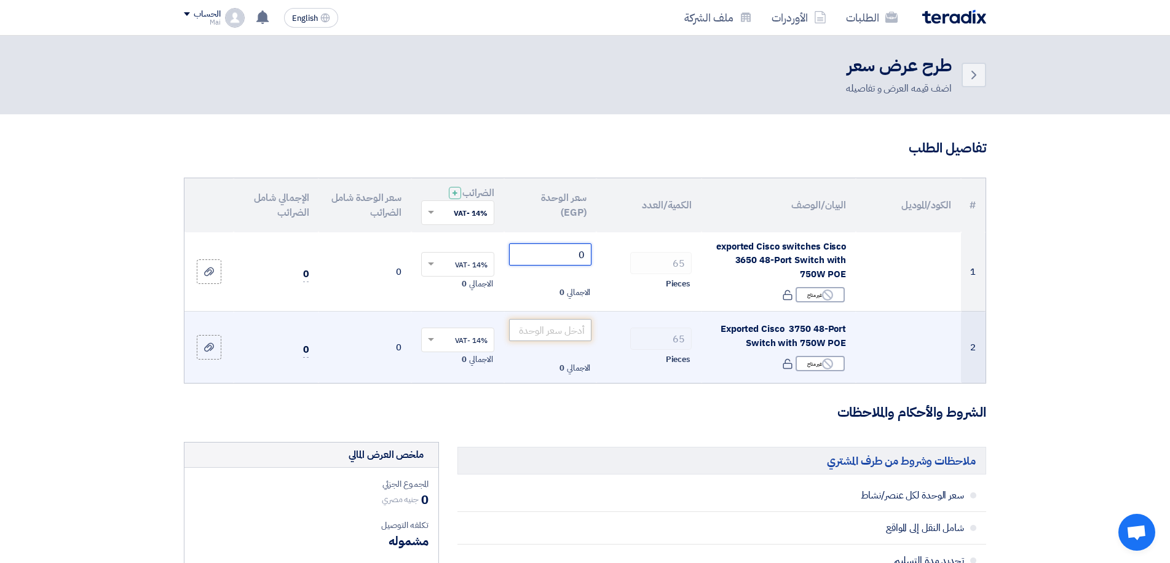
type input "0"
click at [545, 328] on input "number" at bounding box center [550, 330] width 83 height 22
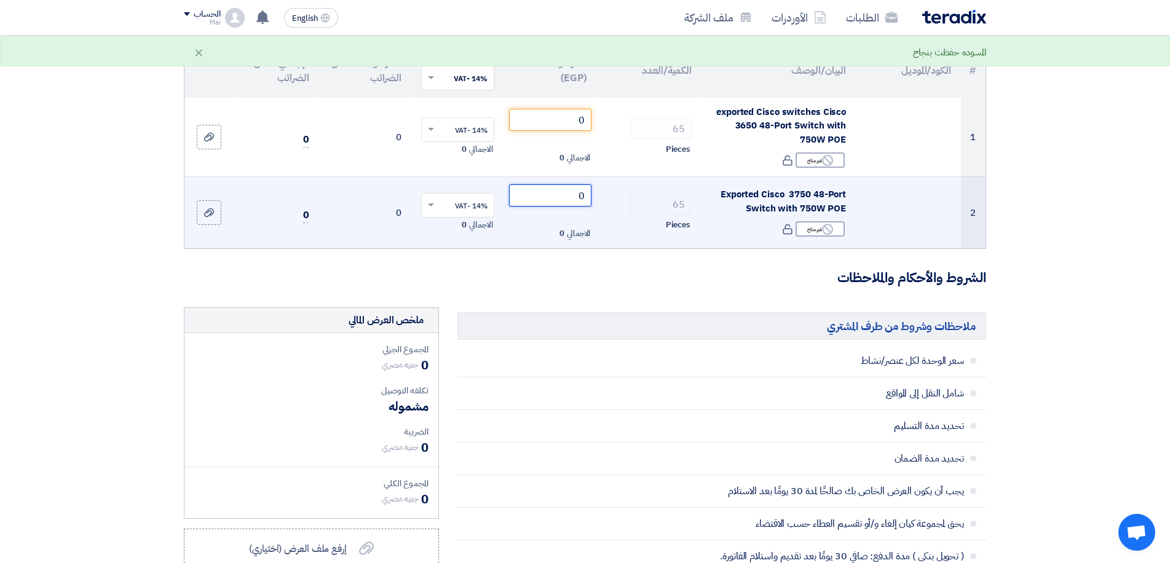
scroll to position [61, 0]
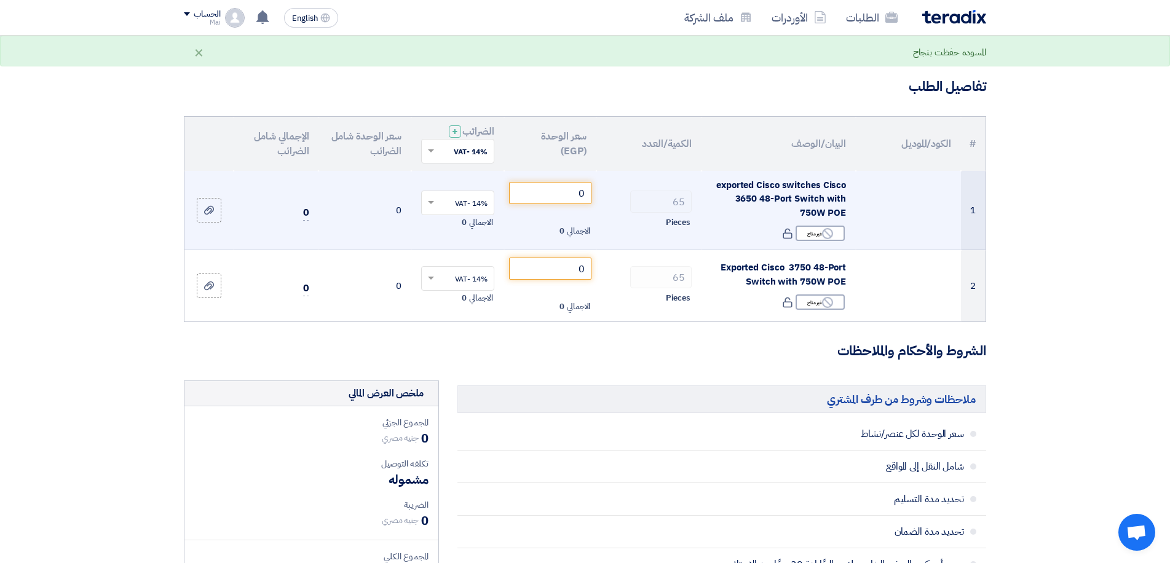
click at [393, 204] on td "0" at bounding box center [365, 210] width 93 height 79
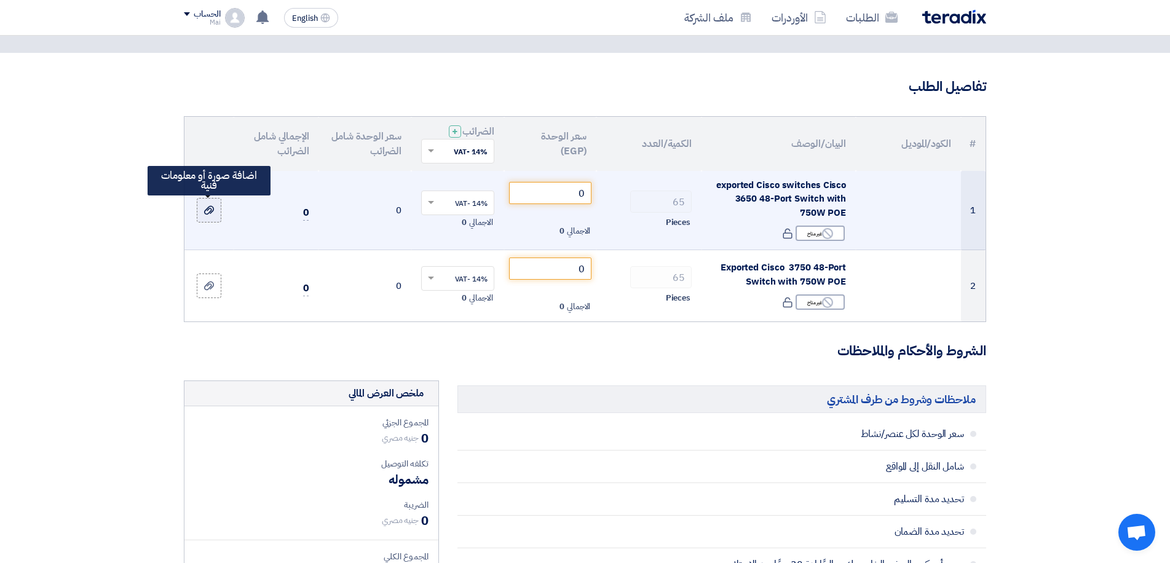
click at [207, 212] on icon at bounding box center [209, 210] width 10 height 10
click at [0, 0] on input "file" at bounding box center [0, 0] width 0 height 0
click at [205, 210] on icon at bounding box center [209, 210] width 10 height 10
click at [0, 0] on input "file" at bounding box center [0, 0] width 0 height 0
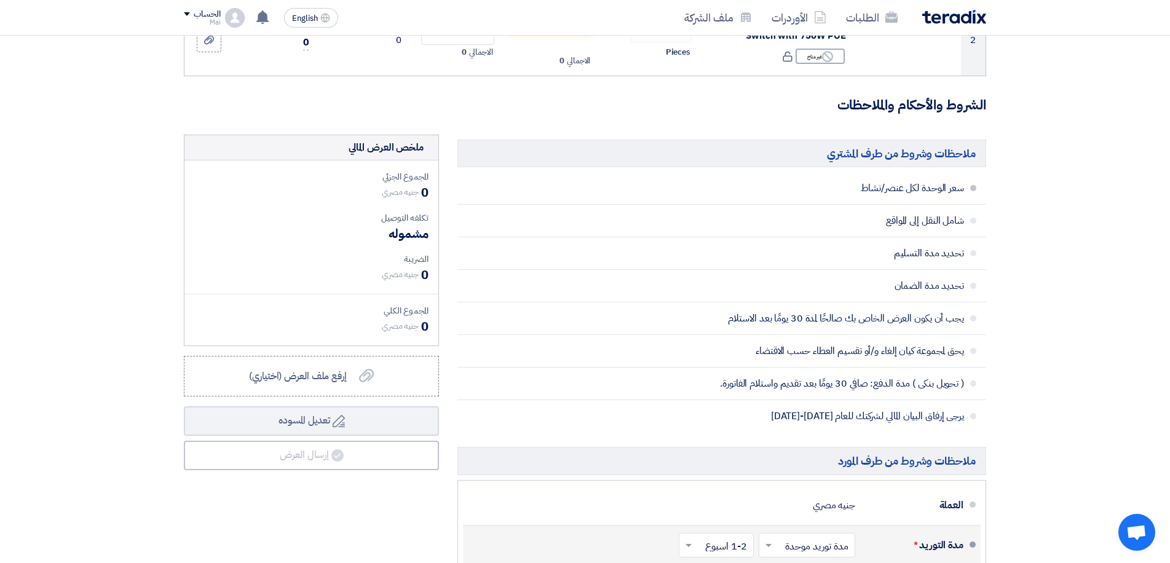
scroll to position [0, 0]
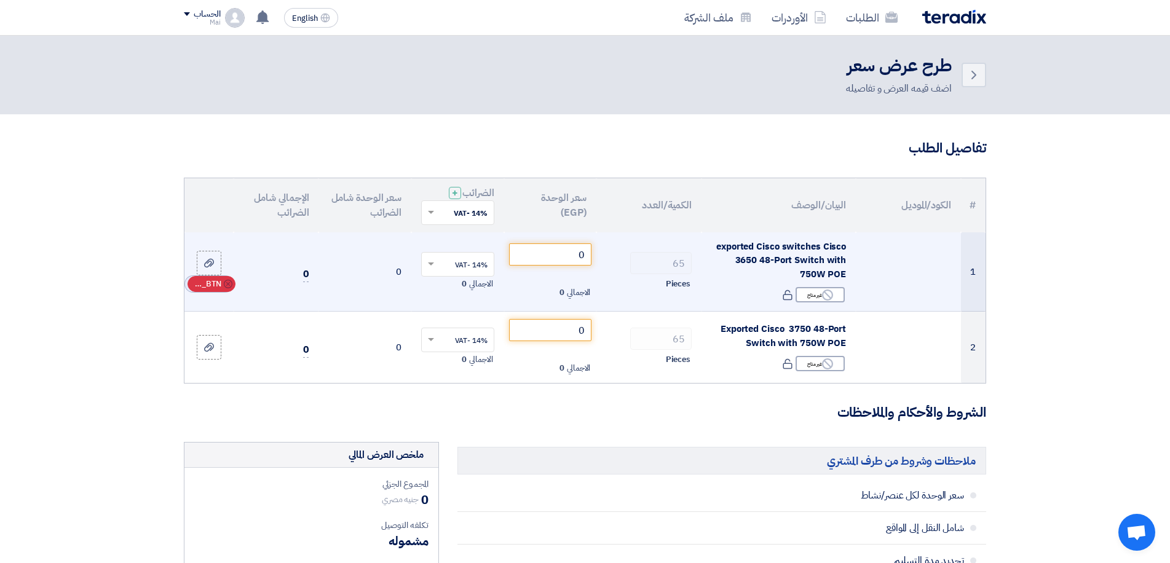
click at [226, 283] on icon "Cancel" at bounding box center [228, 284] width 9 height 9
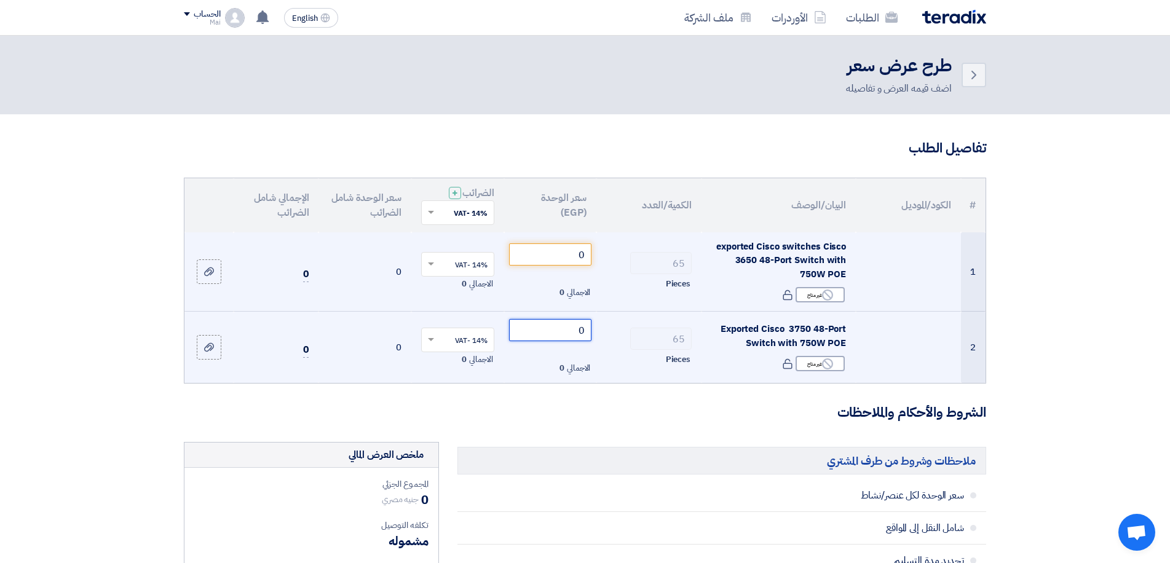
click at [643, 333] on tr "2 Exported Cisco 3750 48-Port Switch with 750W POE Reject غير متاح 65 0" at bounding box center [584, 347] width 801 height 71
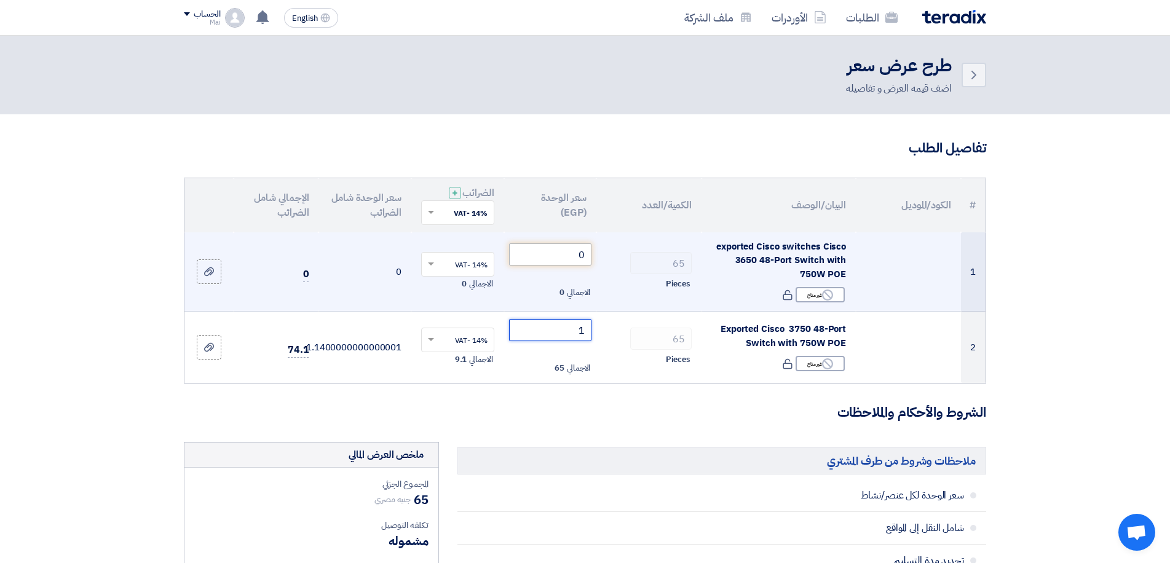
type input "1"
drag, startPoint x: 573, startPoint y: 258, endPoint x: 609, endPoint y: 258, distance: 36.3
click at [609, 258] on tr "1 exported Cisco switches Cisco 3650 48-Port Switch with 750W POE Reject غير مت…" at bounding box center [584, 271] width 801 height 79
drag, startPoint x: 566, startPoint y: 254, endPoint x: 630, endPoint y: 256, distance: 63.4
click at [630, 256] on tr "1 exported Cisco switches Cisco 3650 48-Port Switch with 750W POE Reject غير مت…" at bounding box center [584, 271] width 801 height 79
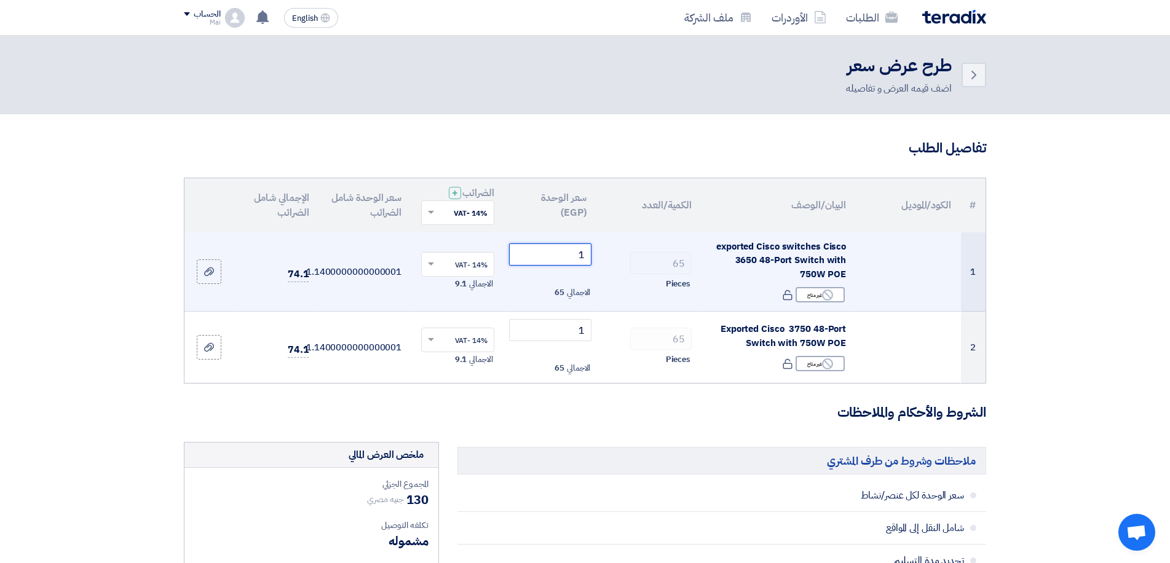
click at [582, 256] on input "1" at bounding box center [550, 255] width 83 height 22
click at [686, 276] on td "65 Pieces" at bounding box center [648, 271] width 105 height 79
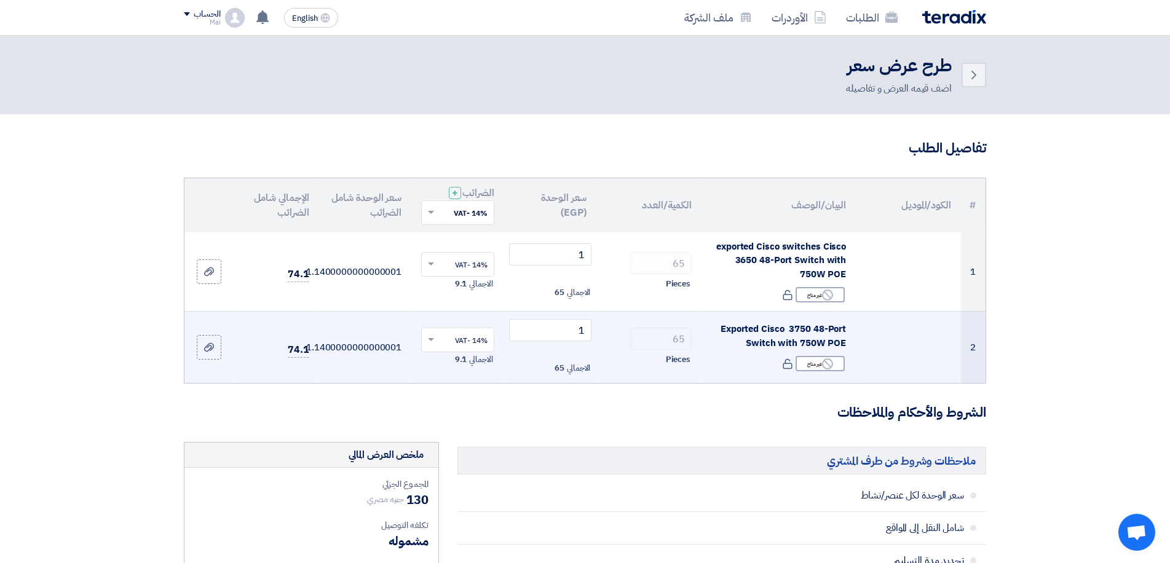
click at [439, 341] on div at bounding box center [458, 340] width 72 height 20
click at [430, 341] on span at bounding box center [431, 340] width 6 height 4
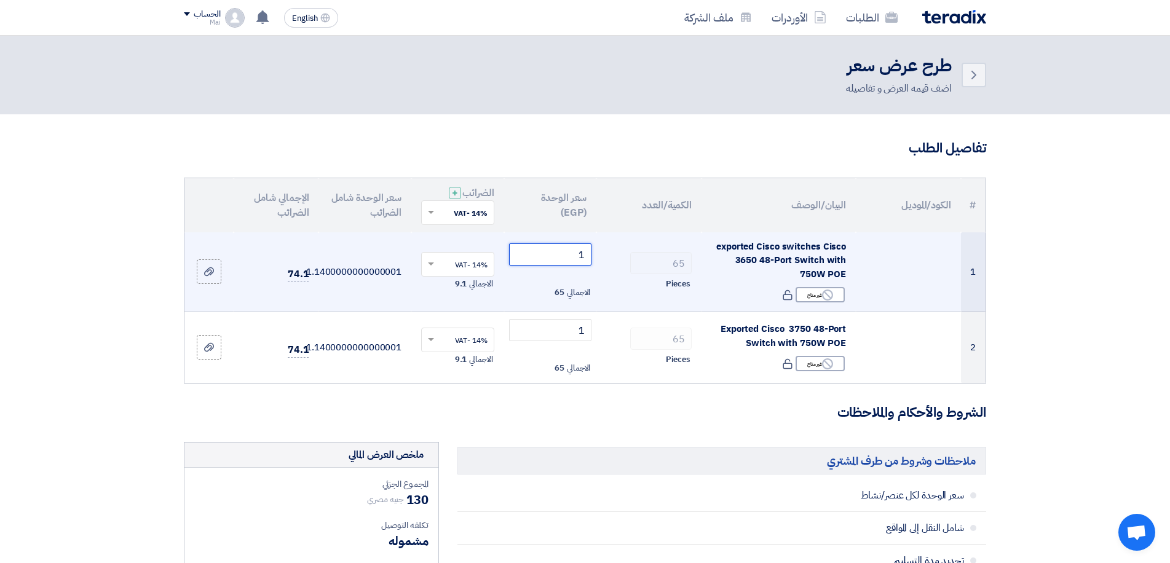
click at [584, 263] on input "1" at bounding box center [550, 255] width 83 height 22
drag, startPoint x: 575, startPoint y: 257, endPoint x: 618, endPoint y: 260, distance: 43.2
click at [618, 260] on tr "1 exported Cisco switches Cisco 3650 48-Port Switch with 750W POE Reject غير مت…" at bounding box center [584, 271] width 801 height 79
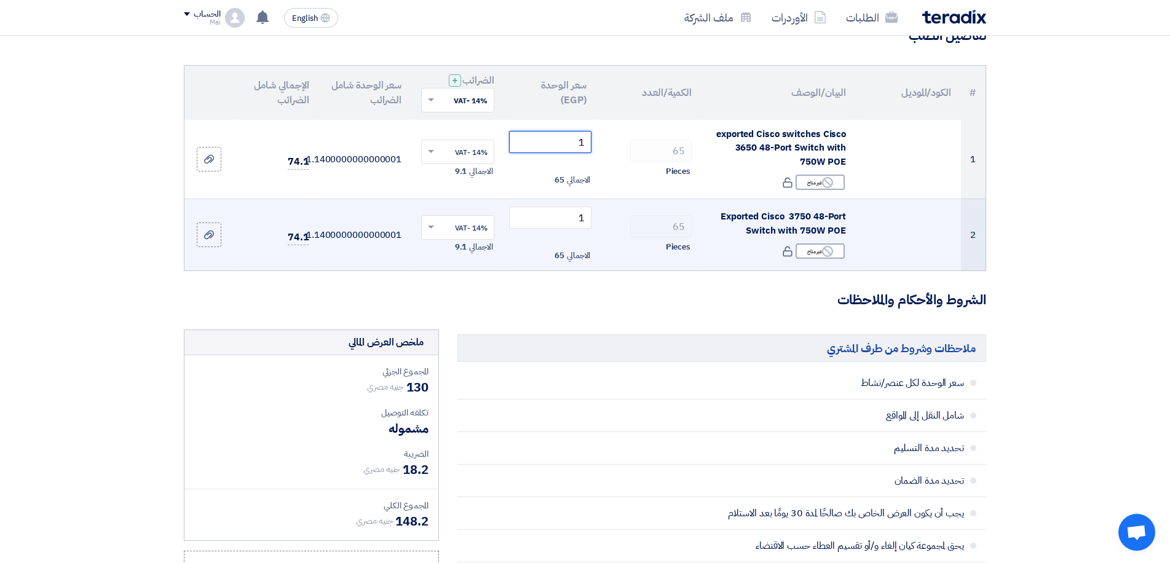
scroll to position [61, 0]
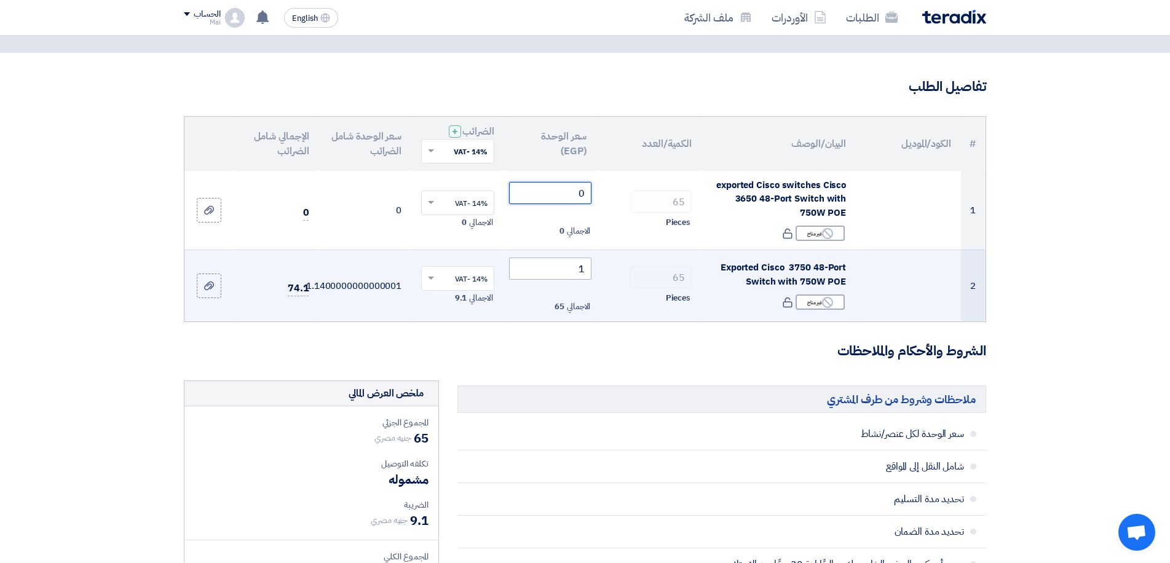
type input "0"
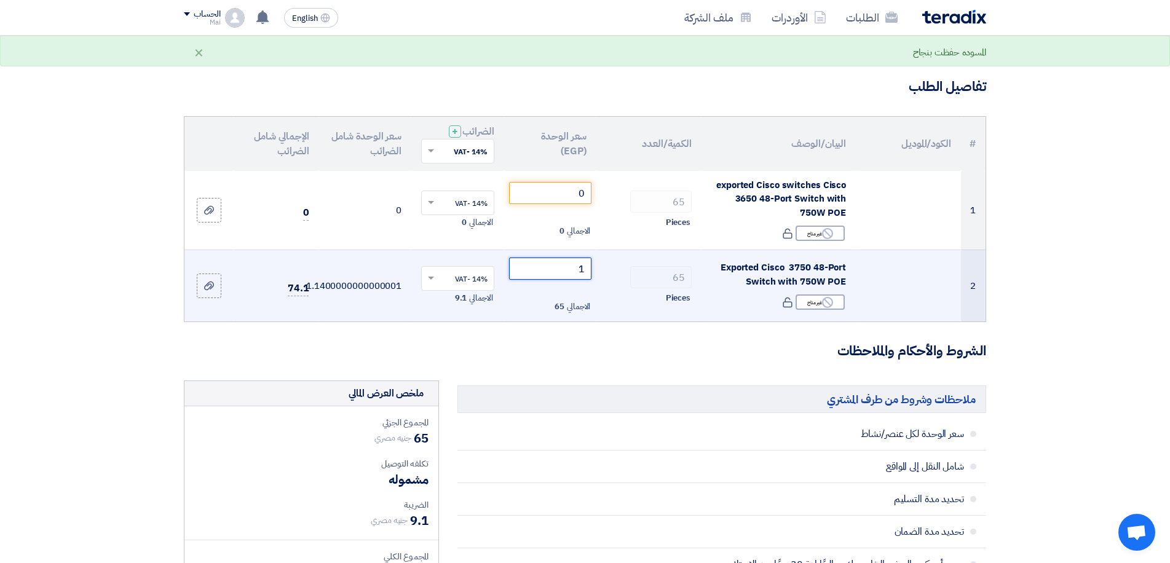
click at [644, 275] on tr "2 Exported Cisco 3750 48-Port Switch with 750W POE Reject غير متاح 65 1" at bounding box center [584, 285] width 801 height 71
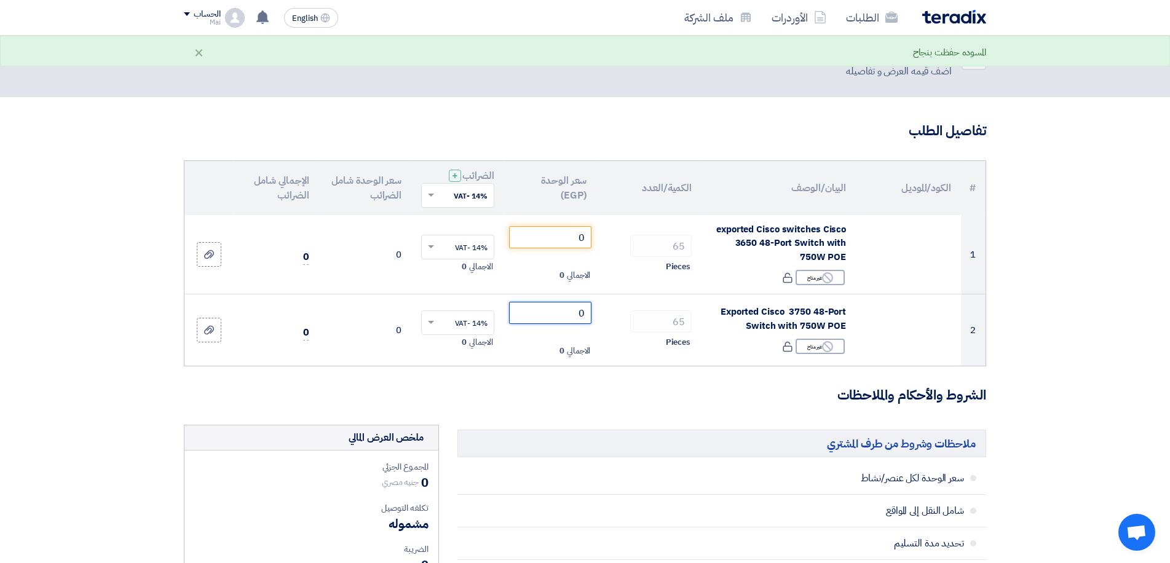
scroll to position [0, 0]
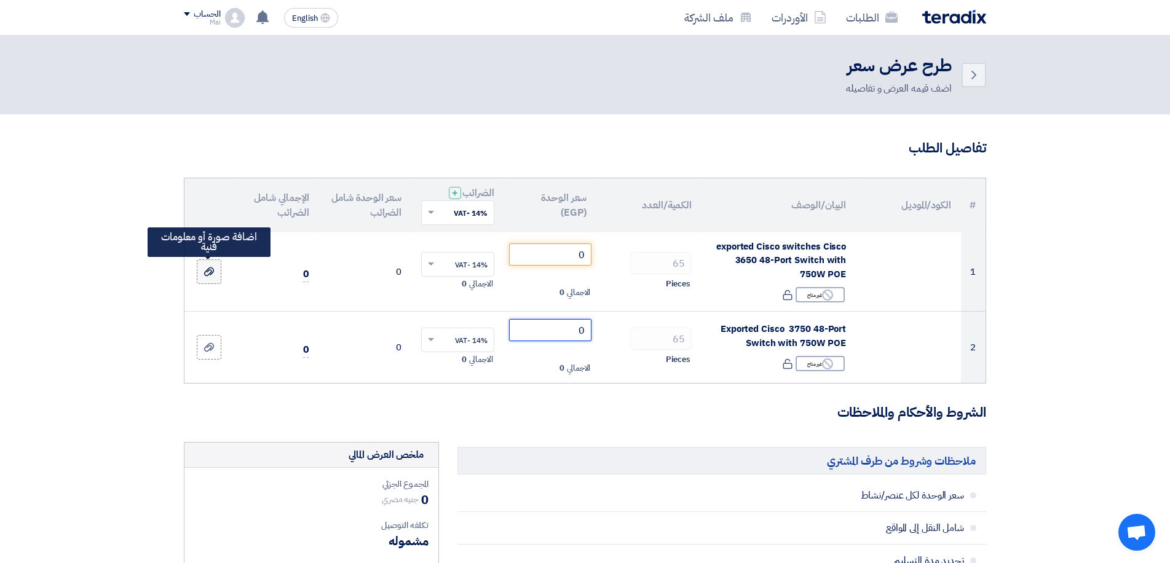
type input "0"
click at [216, 275] on label at bounding box center [209, 272] width 25 height 25
click at [0, 0] on input "file" at bounding box center [0, 0] width 0 height 0
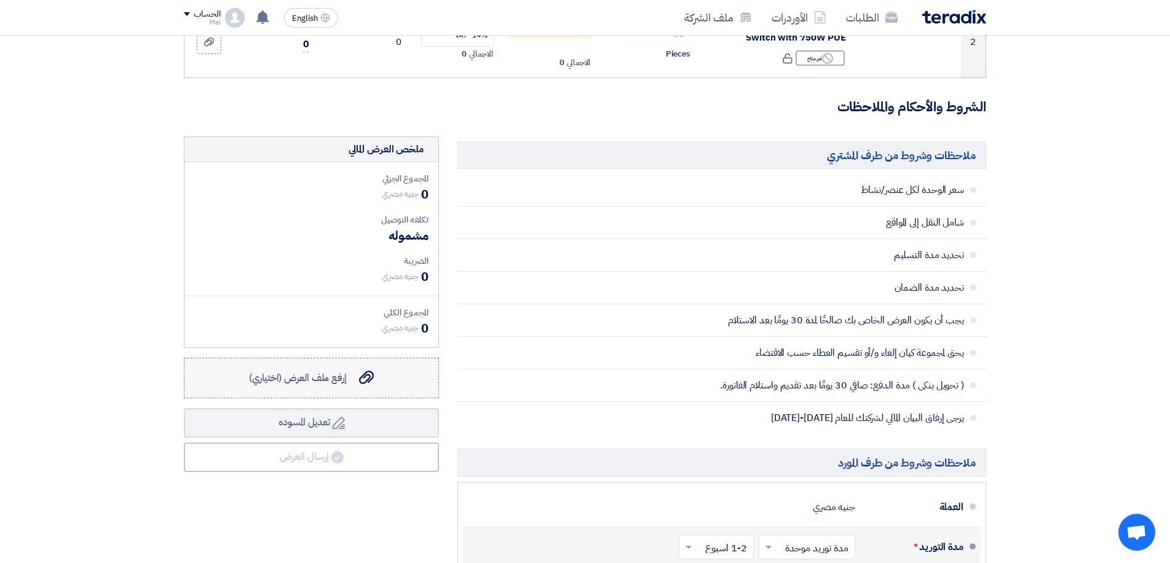
scroll to position [369, 0]
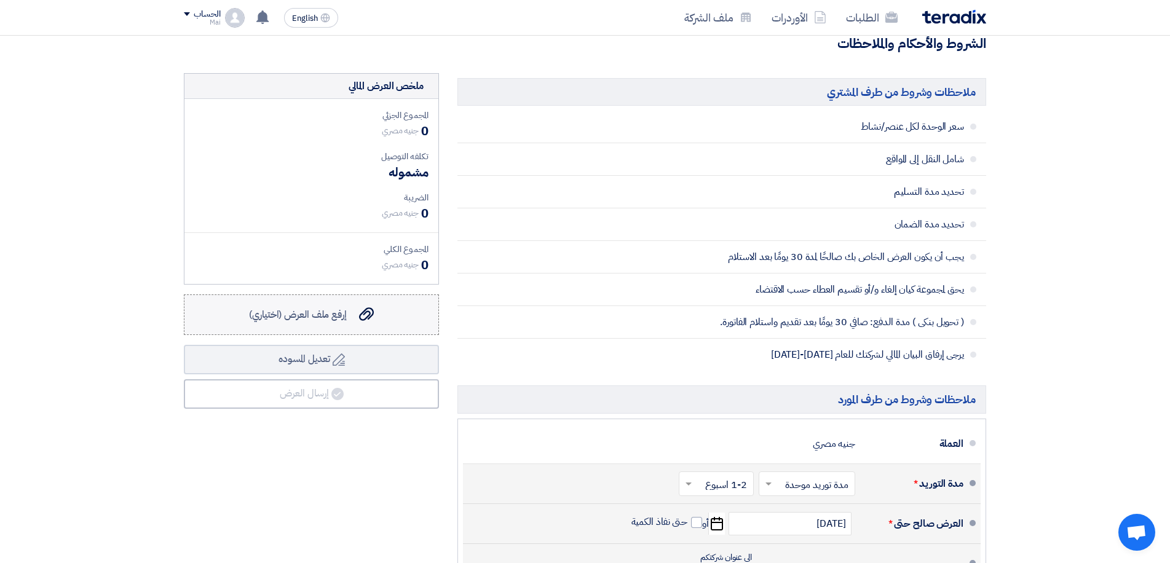
click at [354, 325] on label "إرفع ملف العرض (اختياري) إرفع ملف العرض (اختياري)" at bounding box center [311, 315] width 255 height 41
click at [0, 0] on input "إرفع ملف العرض (اختياري) إرفع ملف العرض (اختياري)" at bounding box center [0, 0] width 0 height 0
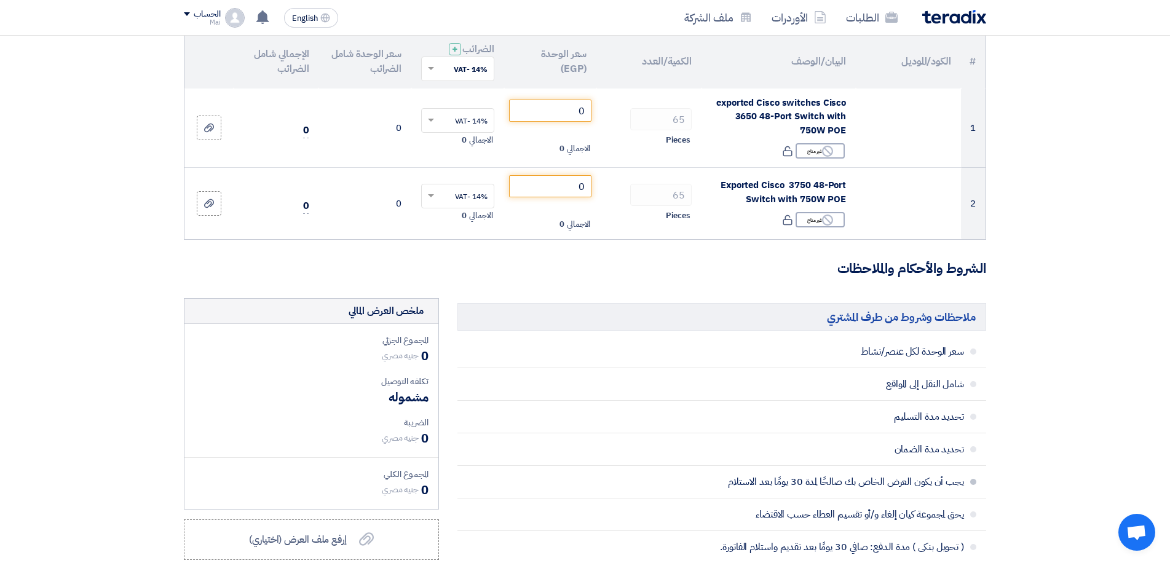
scroll to position [0, 0]
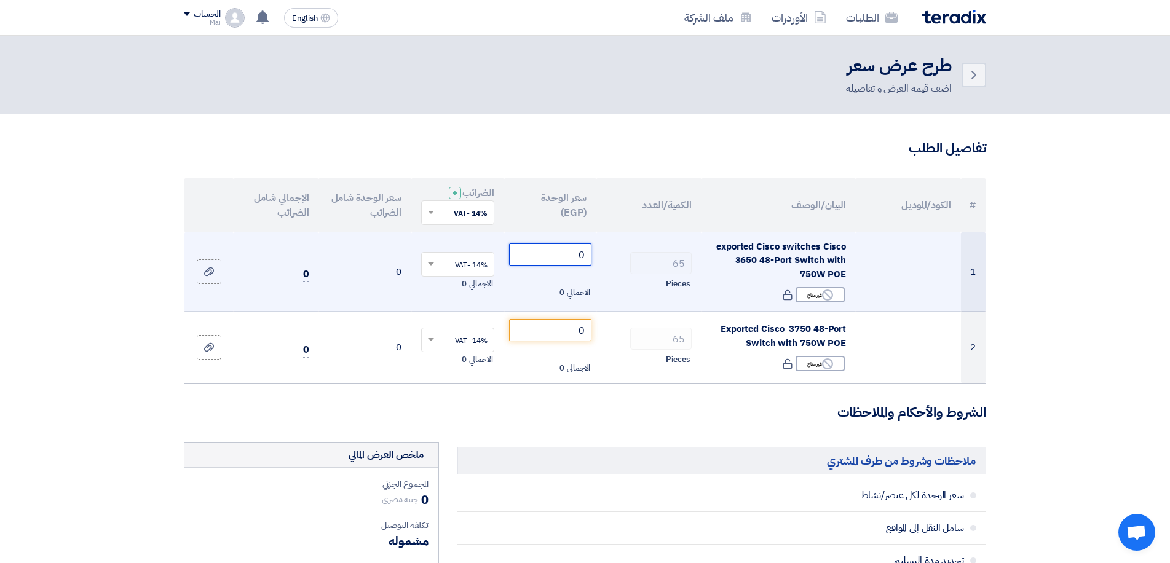
drag, startPoint x: 557, startPoint y: 252, endPoint x: 617, endPoint y: 257, distance: 60.5
click at [617, 257] on tr "1 exported Cisco switches Cisco 3650 48-Port Switch with 750W POE Reject غير مت…" at bounding box center [584, 271] width 801 height 79
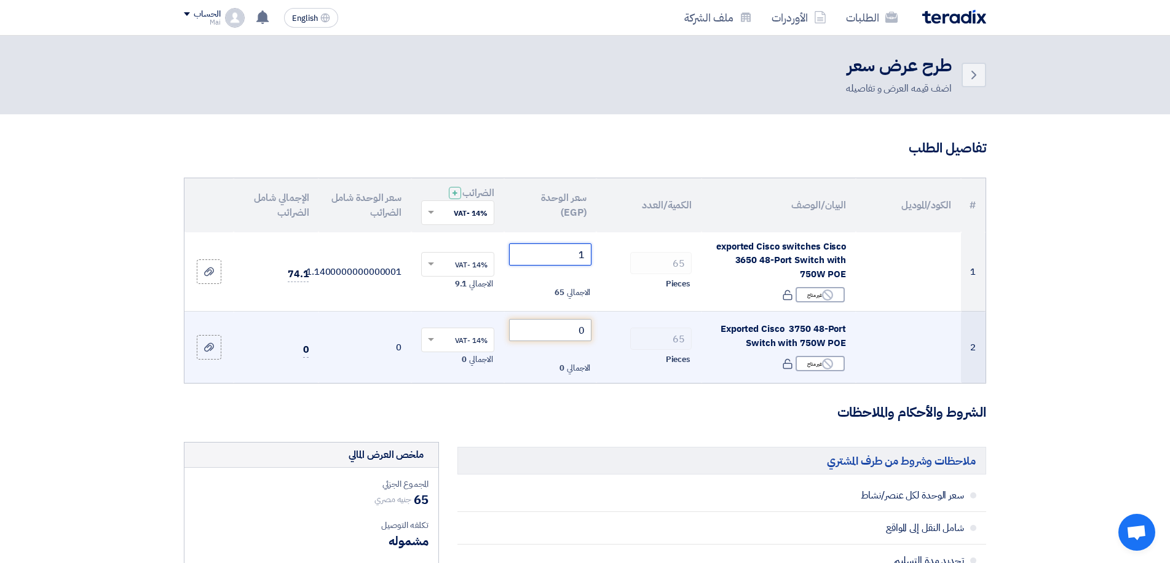
type input "1"
click at [640, 333] on tr "2 Exported Cisco 3750 48-Port Switch with 750W POE Reject غير متاح 65 0" at bounding box center [584, 347] width 801 height 71
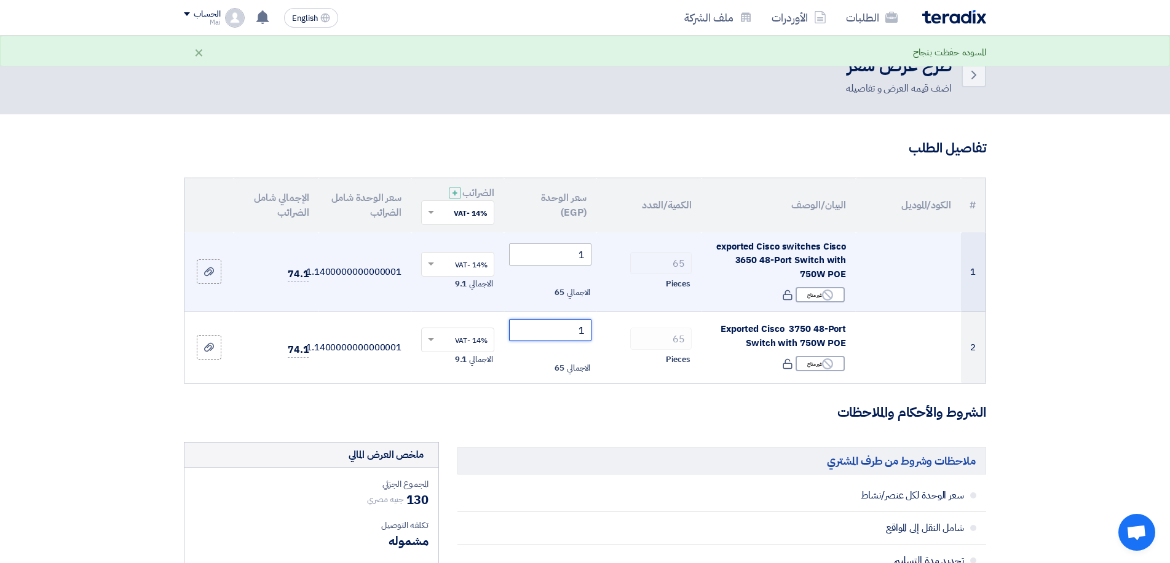
type input "1"
click at [636, 267] on tr "1 exported Cisco switches Cisco 3650 48-Port Switch with 750W POE Reject غير مت…" at bounding box center [584, 271] width 801 height 79
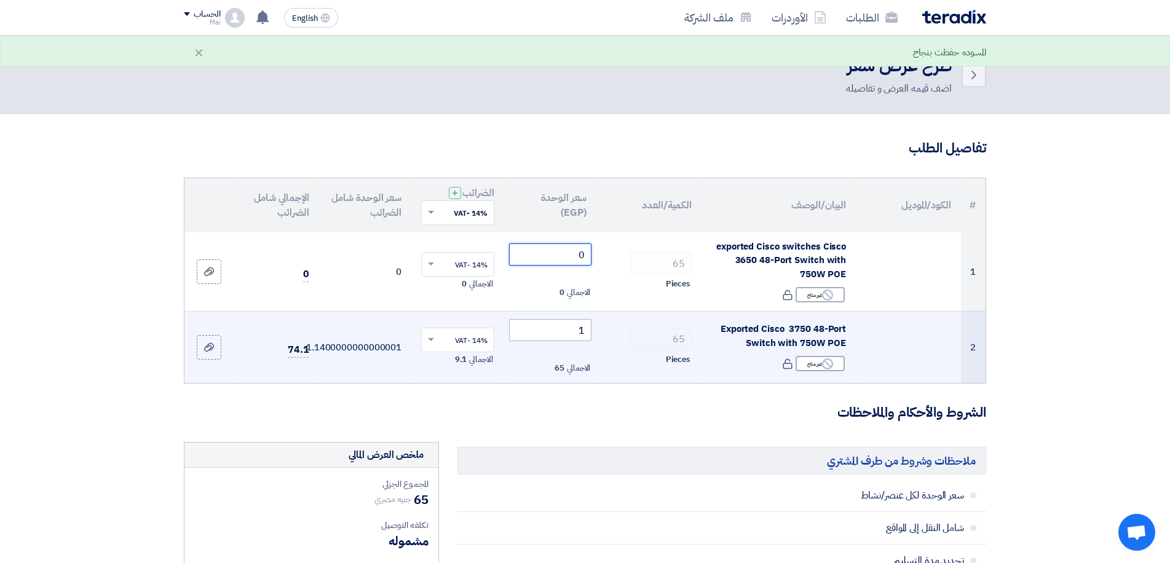
type input "0"
drag, startPoint x: 572, startPoint y: 326, endPoint x: 621, endPoint y: 328, distance: 49.3
click at [620, 328] on tr "2 Exported Cisco 3750 48-Port Switch with 750W POE Reject غير متاح 65 1" at bounding box center [584, 347] width 801 height 71
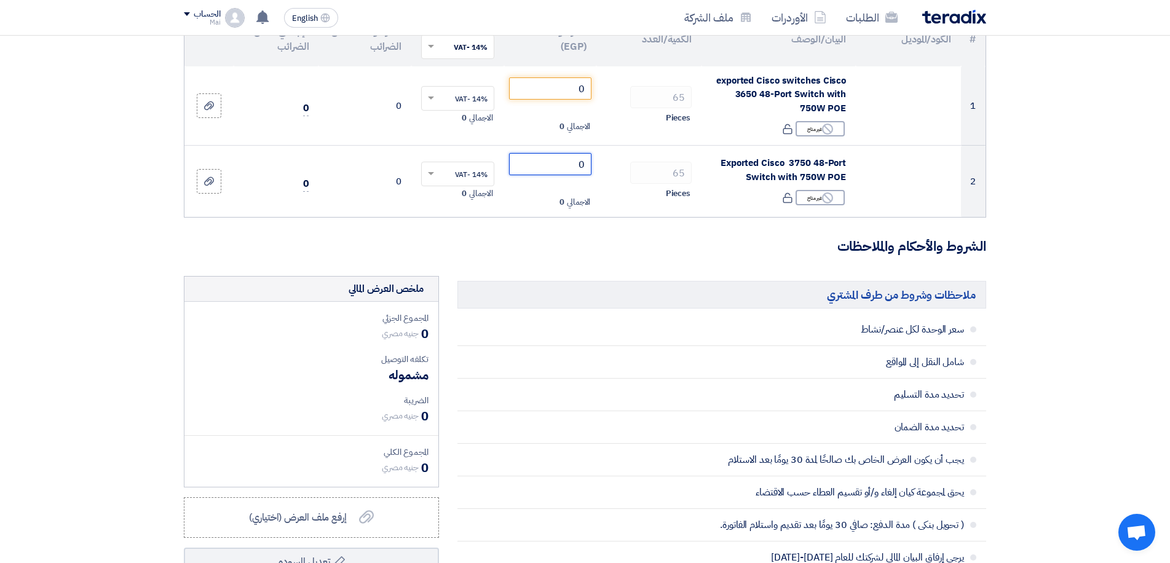
scroll to position [123, 0]
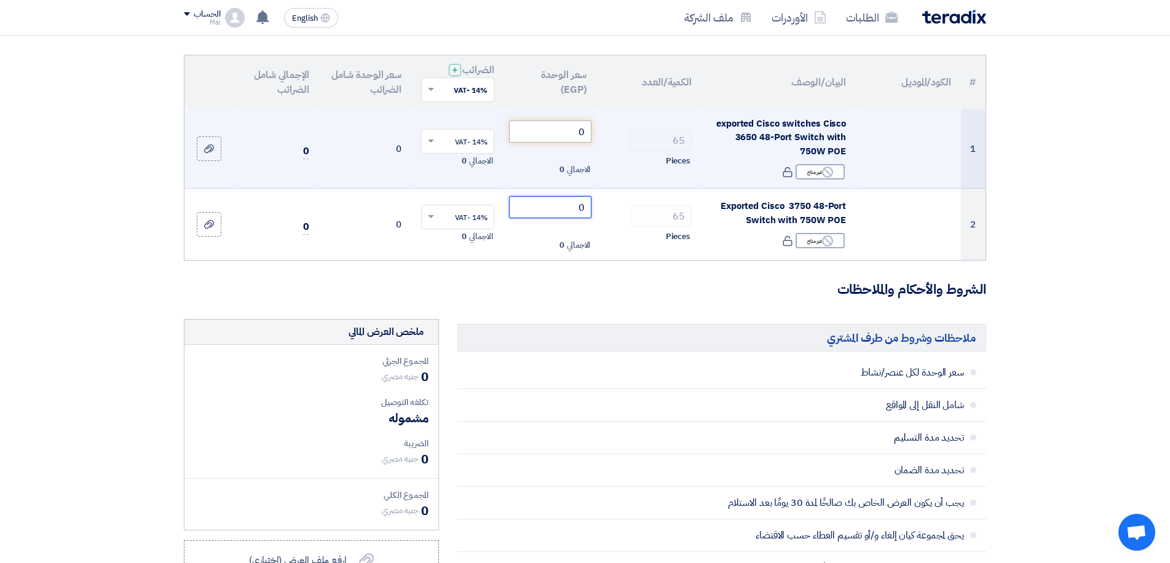
type input "0"
drag, startPoint x: 574, startPoint y: 130, endPoint x: 590, endPoint y: 132, distance: 16.8
click at [590, 132] on input "0" at bounding box center [550, 132] width 83 height 22
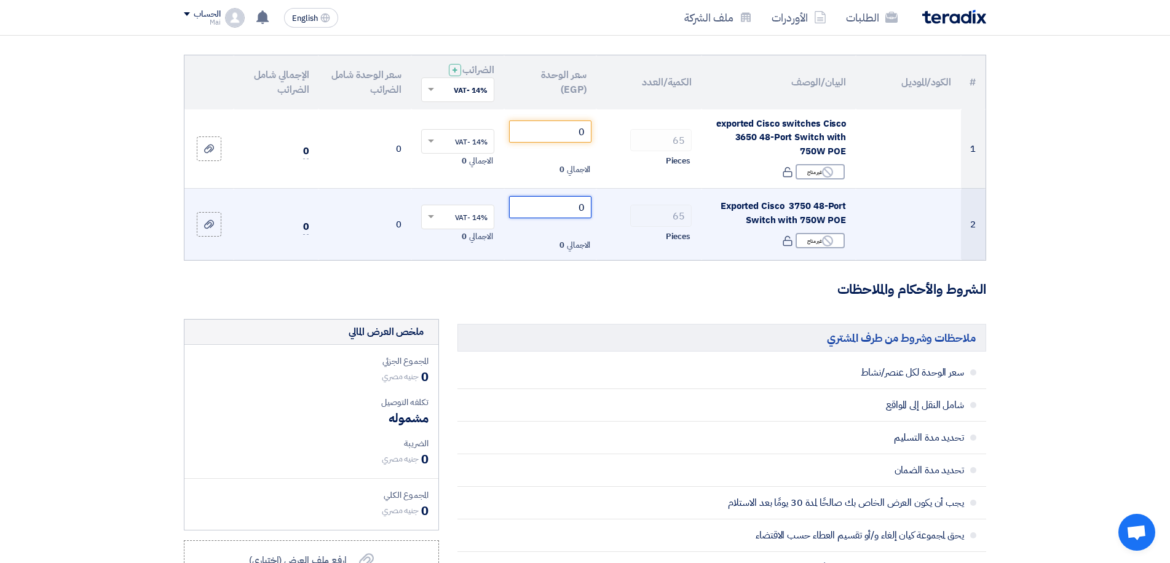
click at [573, 208] on input "0" at bounding box center [550, 207] width 83 height 22
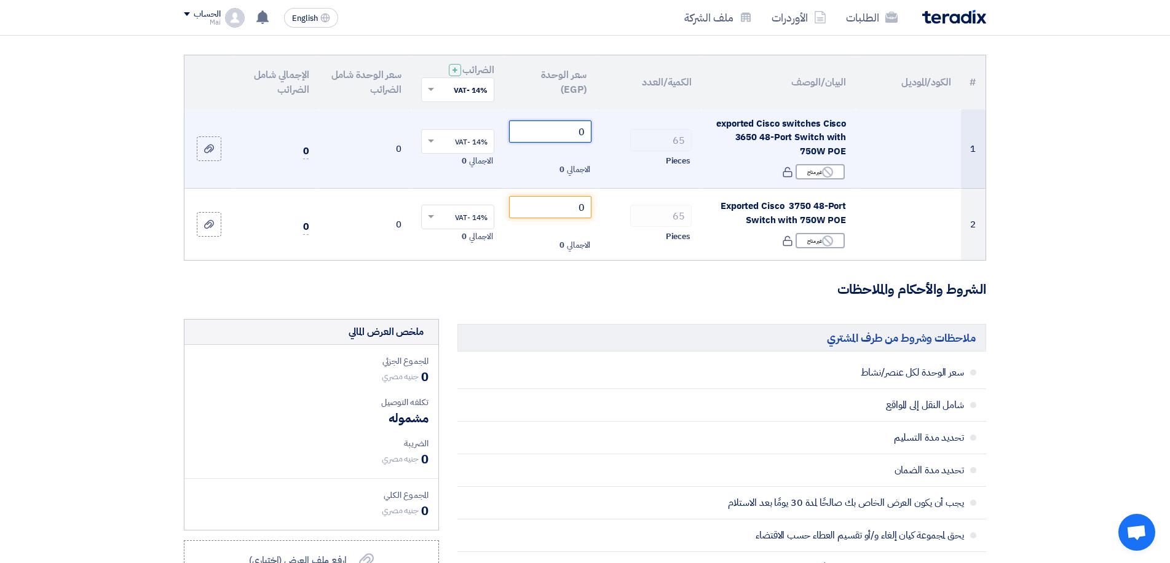
click at [571, 129] on input "0" at bounding box center [550, 132] width 83 height 22
click at [635, 140] on tr "1 exported Cisco switches Cisco 3650 48-Port Switch with 750W POE Reject غير مت…" at bounding box center [584, 148] width 801 height 79
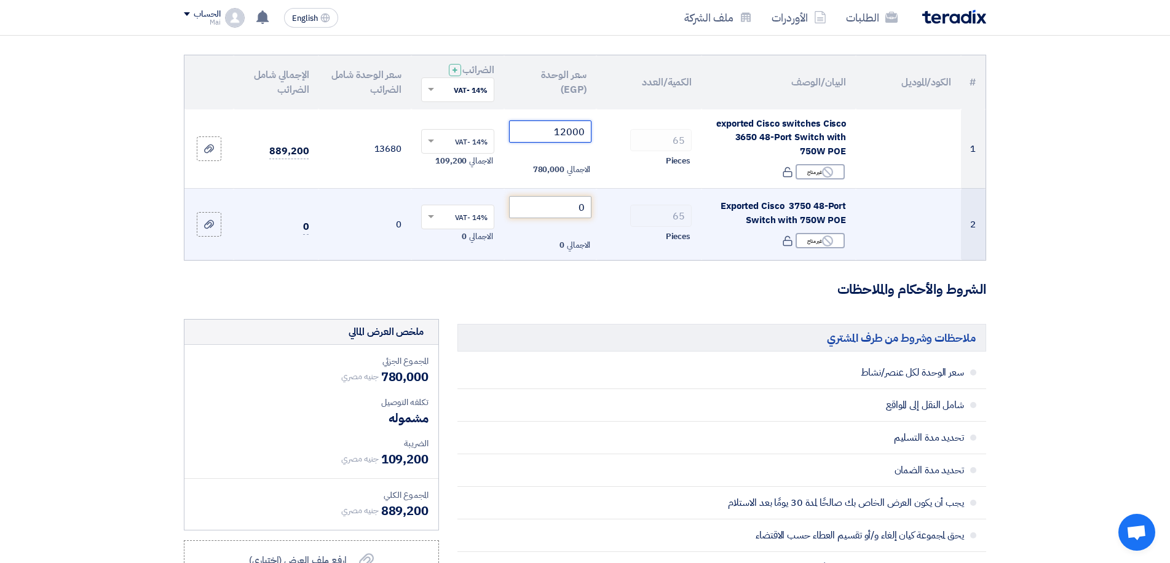
type input "12000"
drag, startPoint x: 565, startPoint y: 200, endPoint x: 614, endPoint y: 206, distance: 49.0
click at [614, 206] on tr "2 Exported Cisco 3750 48-Port Switch with 750W POE Reject غير متاح 65 0" at bounding box center [584, 224] width 801 height 71
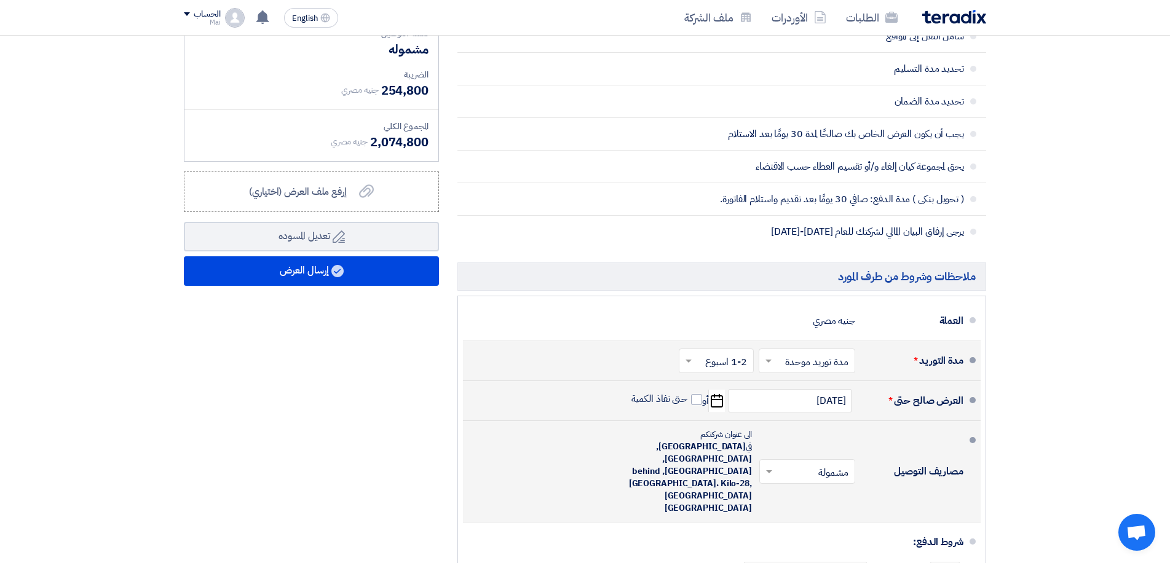
scroll to position [676, 0]
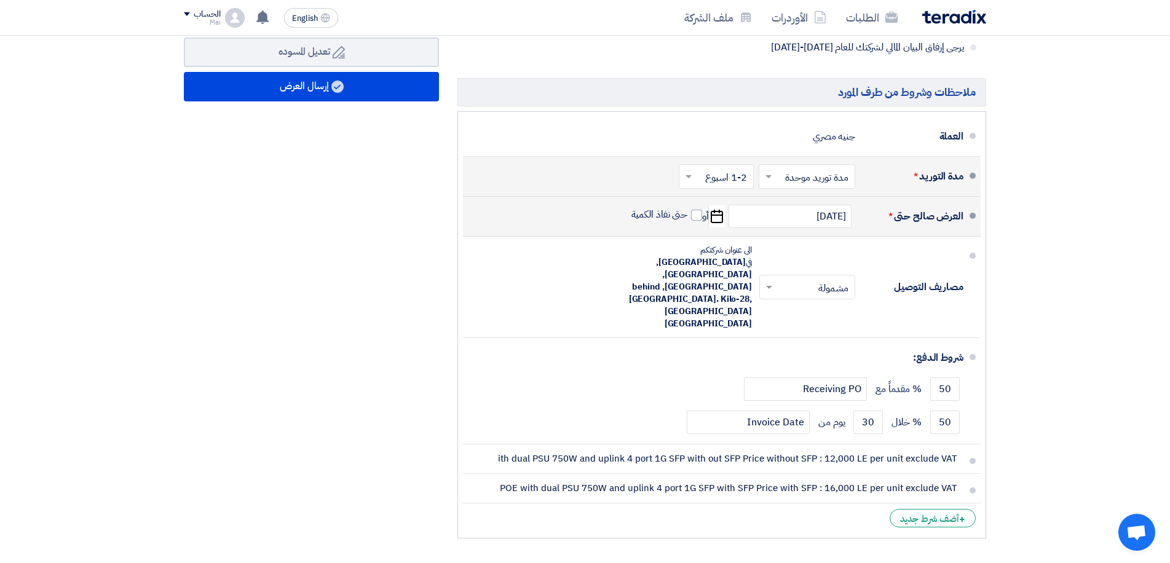
type input "16000"
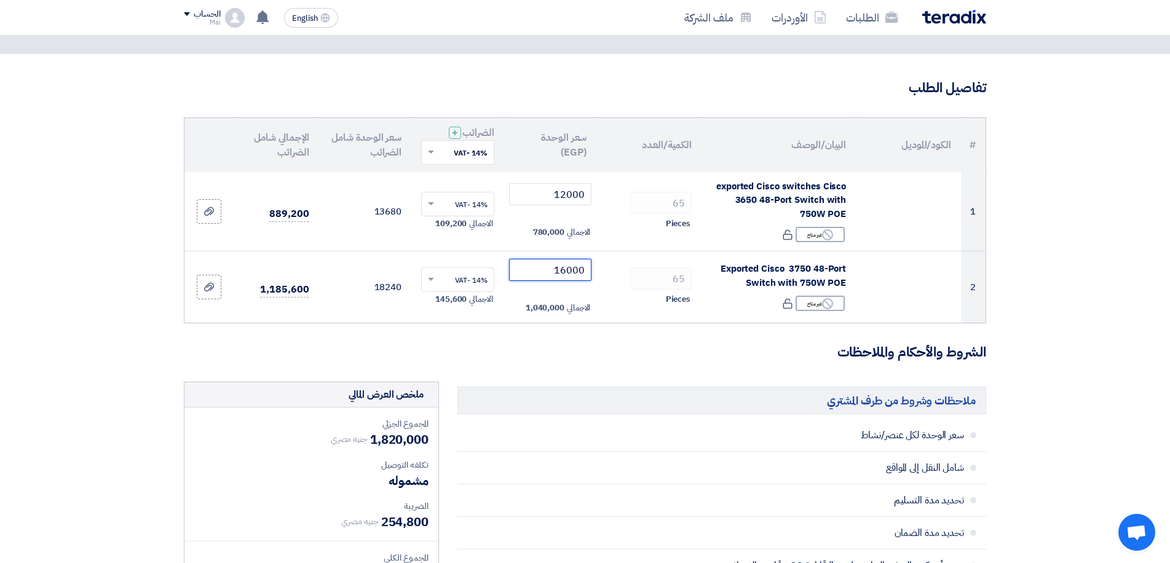
scroll to position [0, 0]
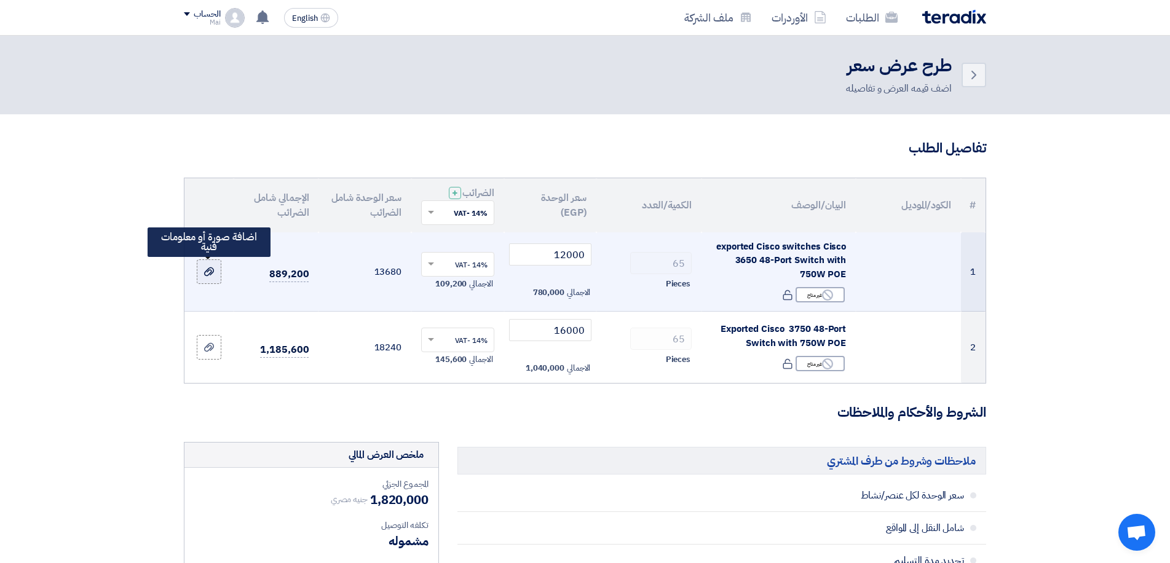
click at [204, 268] on div at bounding box center [209, 272] width 12 height 14
click at [0, 0] on input "file" at bounding box center [0, 0] width 0 height 0
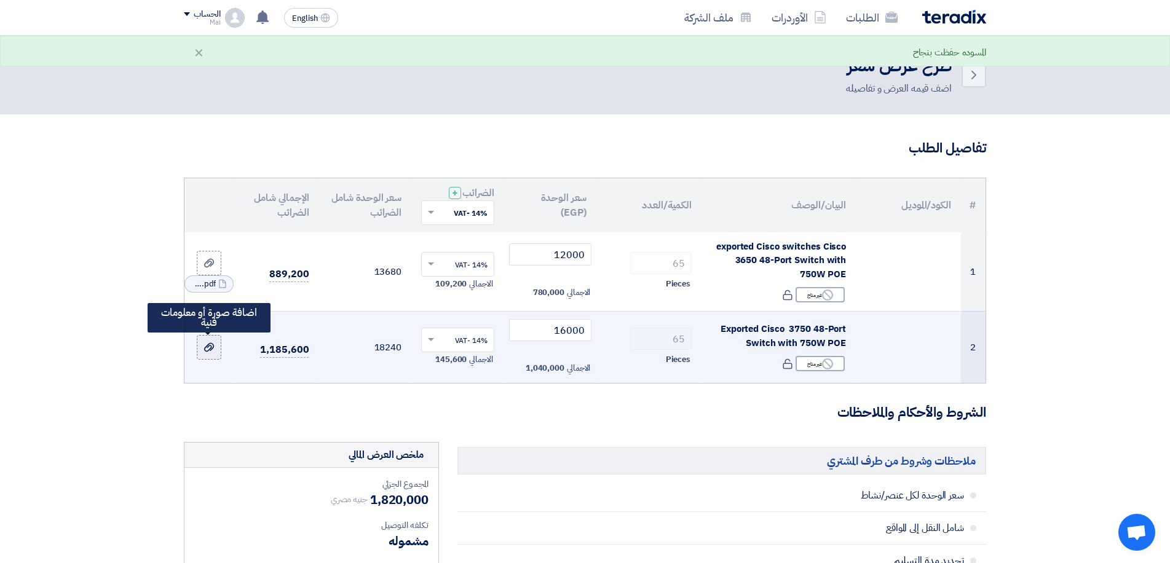
click at [200, 351] on label at bounding box center [209, 347] width 25 height 25
click at [0, 0] on input "file" at bounding box center [0, 0] width 0 height 0
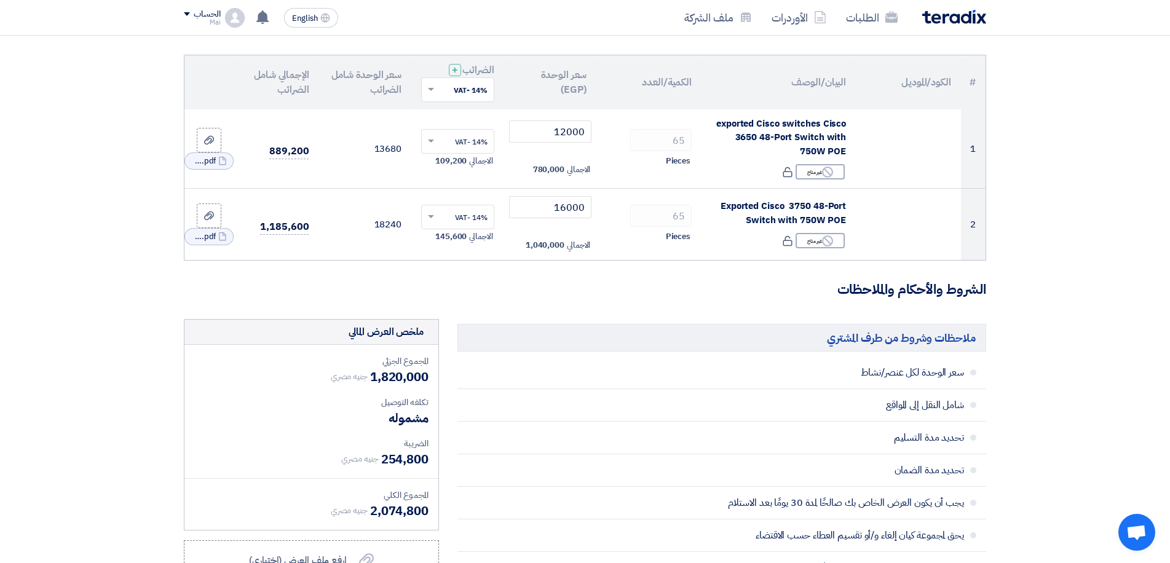
scroll to position [184, 0]
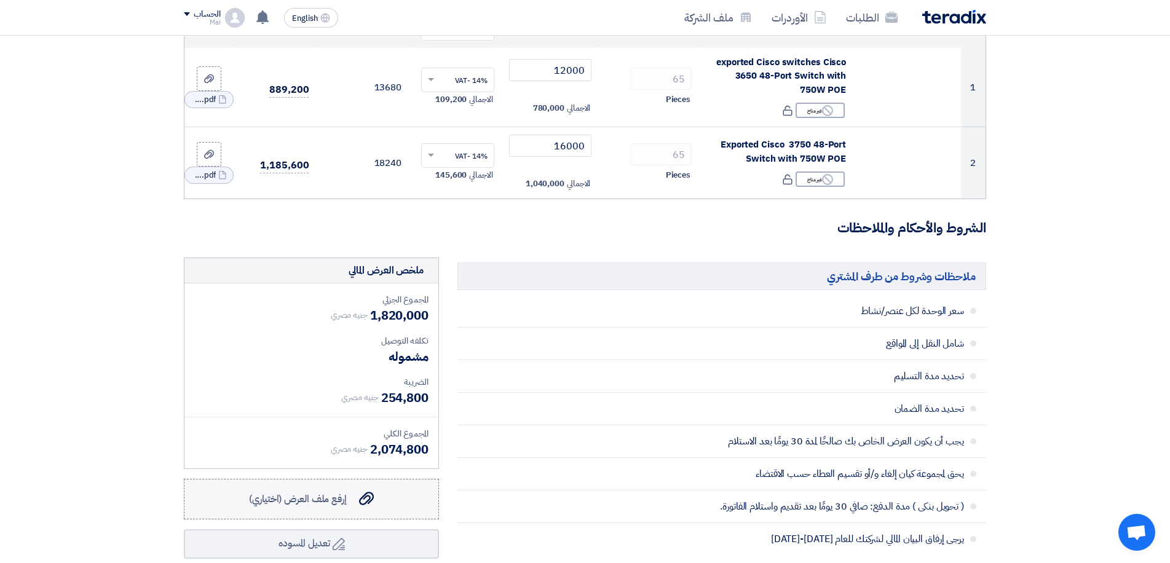
click at [343, 501] on span "إرفع ملف العرض (اختياري)" at bounding box center [298, 499] width 98 height 15
click at [0, 0] on input "إرفع ملف العرض (اختياري) إرفع ملف العرض (اختياري)" at bounding box center [0, 0] width 0 height 0
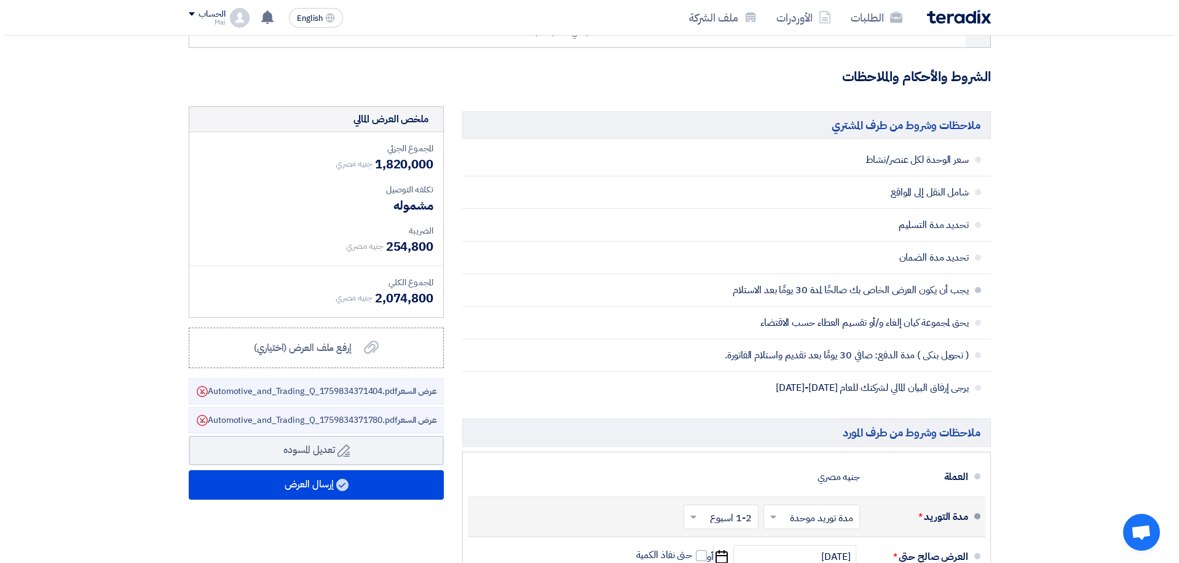
scroll to position [369, 0]
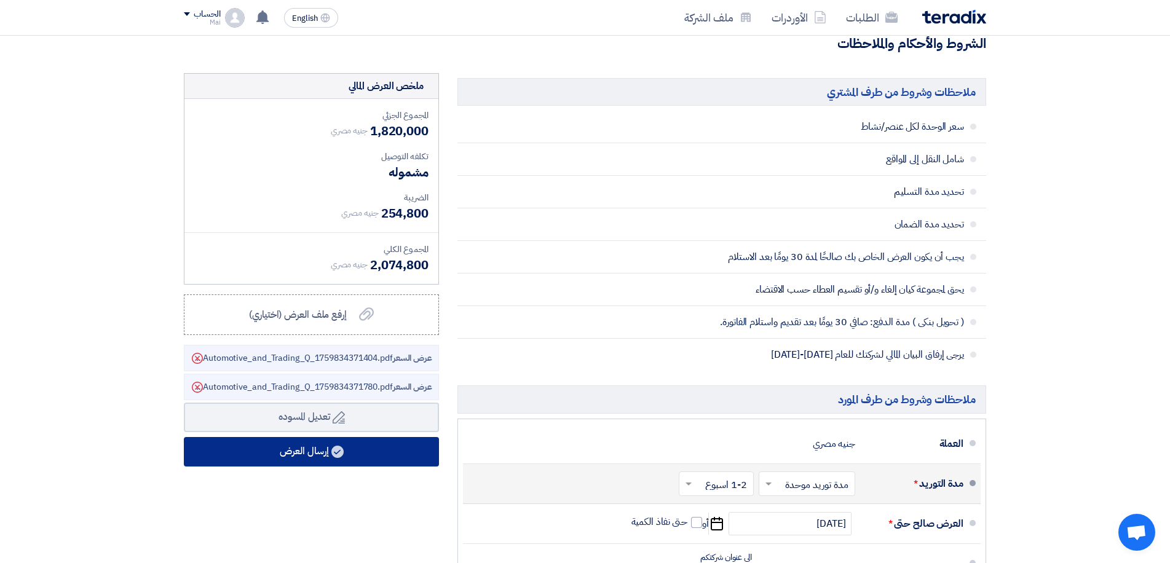
click at [289, 456] on button "إرسال العرض" at bounding box center [311, 452] width 255 height 30
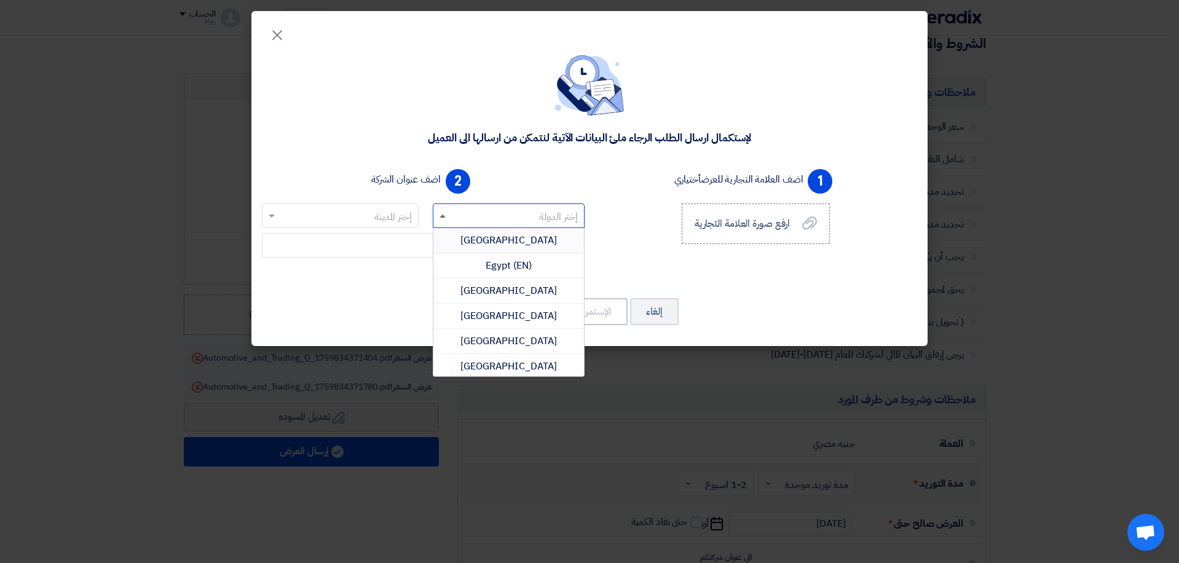
click at [445, 215] on span at bounding box center [443, 216] width 6 height 3
click at [461, 239] on div "[GEOGRAPHIC_DATA]" at bounding box center [509, 240] width 151 height 25
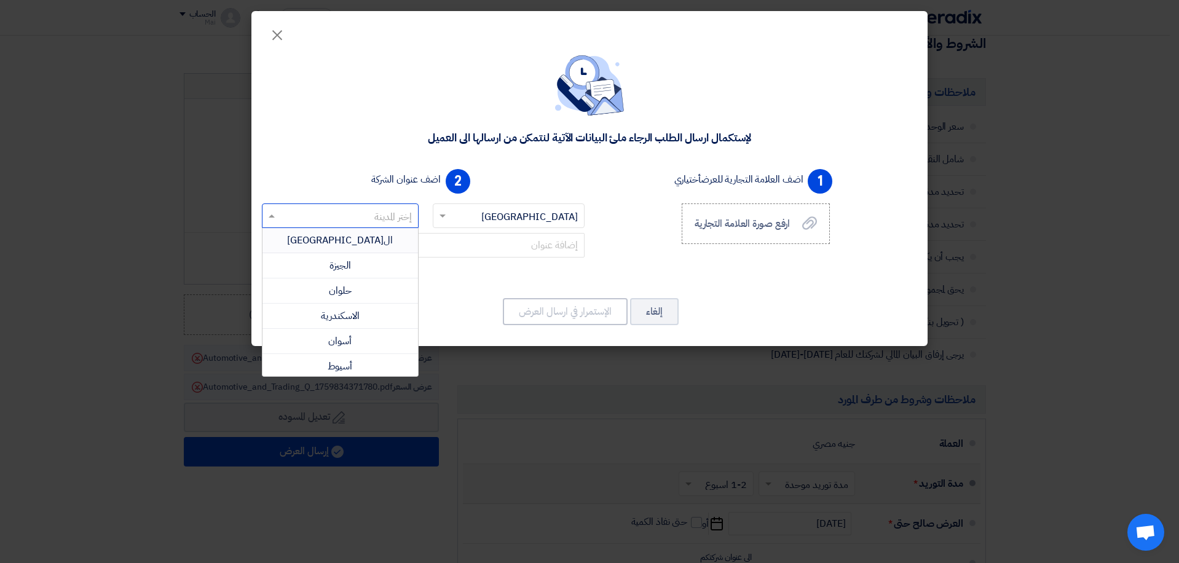
click at [275, 214] on span at bounding box center [270, 215] width 15 height 15
click at [303, 245] on div "ال[GEOGRAPHIC_DATA]" at bounding box center [341, 240] width 156 height 25
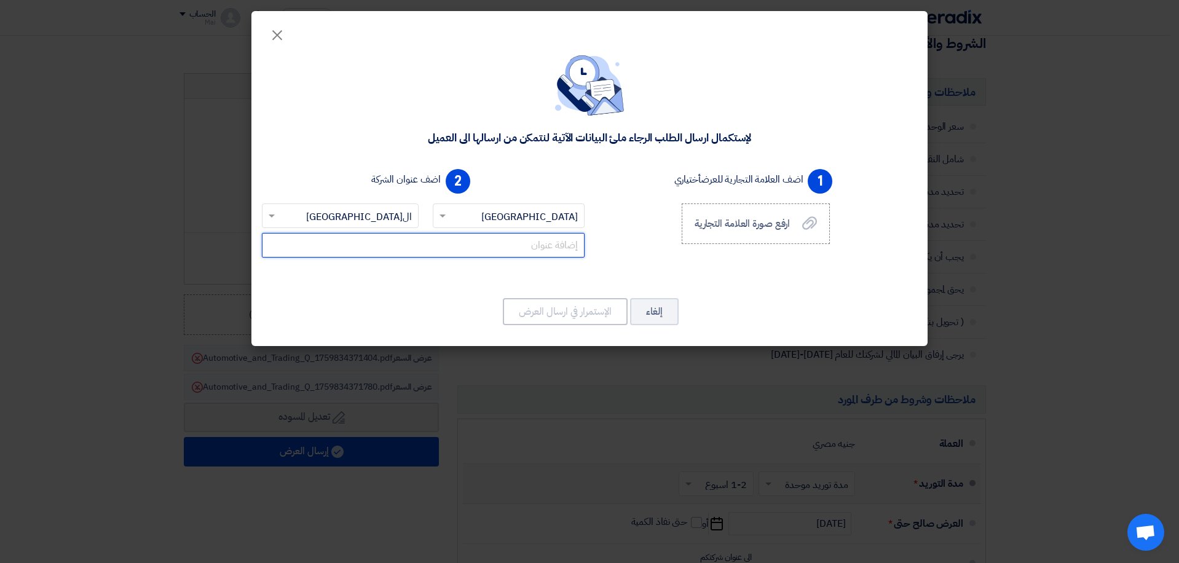
click at [435, 238] on input "text" at bounding box center [423, 245] width 323 height 25
click at [453, 250] on input "text" at bounding box center [423, 245] width 323 height 25
type input "3"
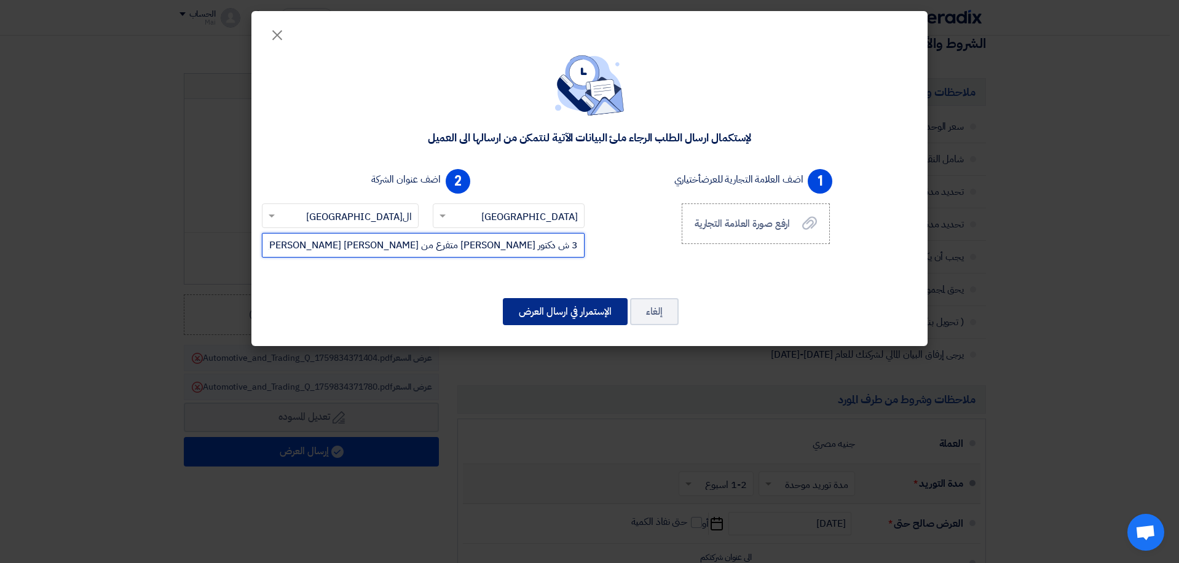
type input "3 ش دكتور [PERSON_NAME] متفرع من [PERSON_NAME] [PERSON_NAME] مدينة نصر"
click at [598, 315] on button "الإستمرار في ارسال العرض" at bounding box center [565, 311] width 125 height 27
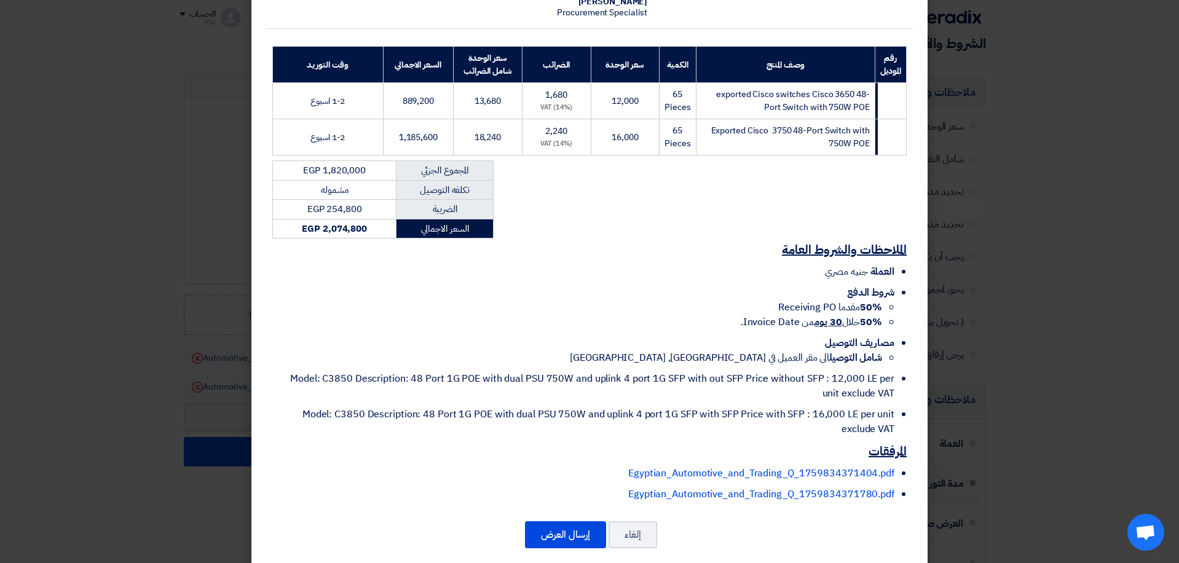
scroll to position [168, 0]
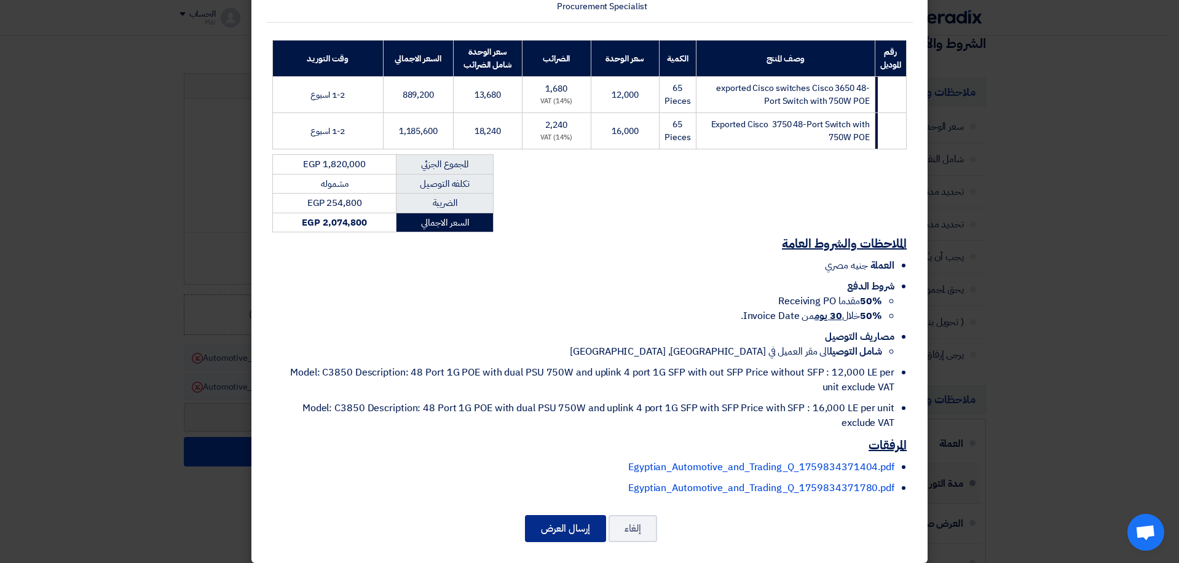
click at [544, 518] on button "إرسال العرض" at bounding box center [565, 528] width 81 height 27
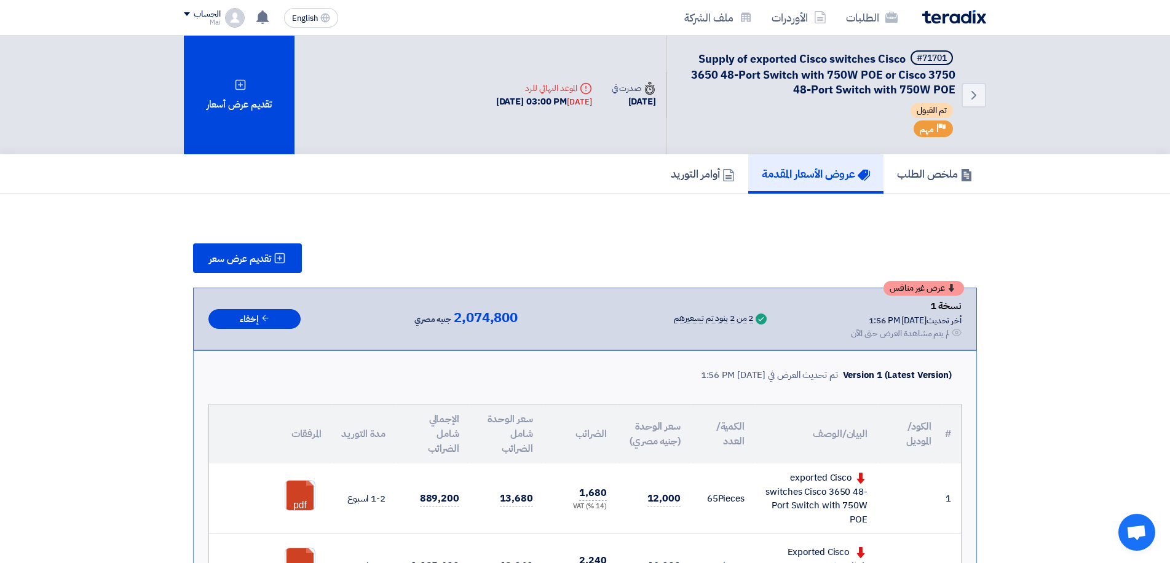
click at [345, 183] on div "ملخص الطلب عروض الأسعار المقدمة أوامر التوريد" at bounding box center [585, 173] width 803 height 39
